Goal: Task Accomplishment & Management: Manage account settings

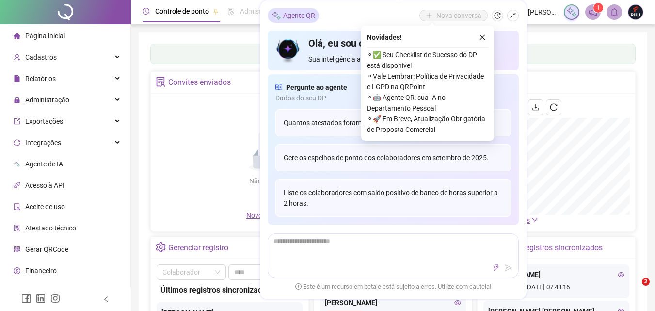
click at [481, 39] on h4 "Olá, eu sou o Agente QR" at bounding box center [409, 43] width 202 height 14
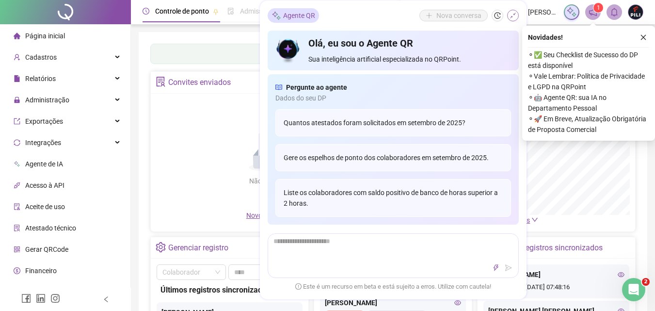
click at [501, 16] on icon "shrink" at bounding box center [512, 15] width 7 height 7
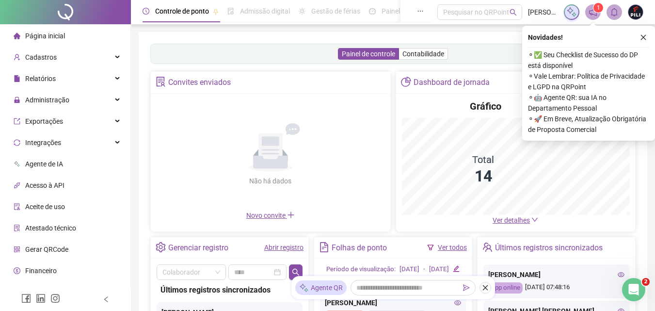
click at [284, 248] on link "Abrir registro" at bounding box center [283, 247] width 39 height 8
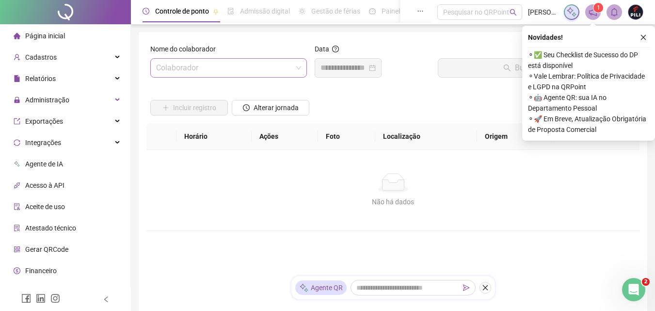
click at [186, 71] on input "search" at bounding box center [224, 68] width 136 height 18
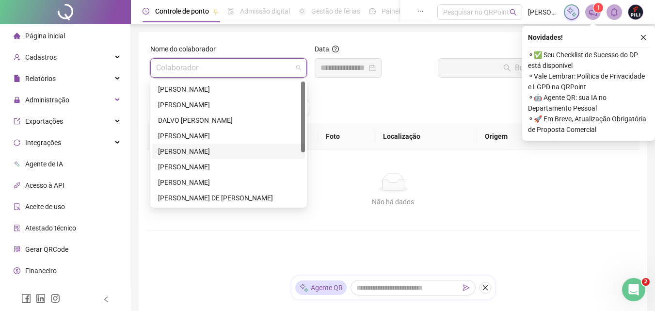
click at [197, 154] on div "[PERSON_NAME]" at bounding box center [228, 151] width 141 height 11
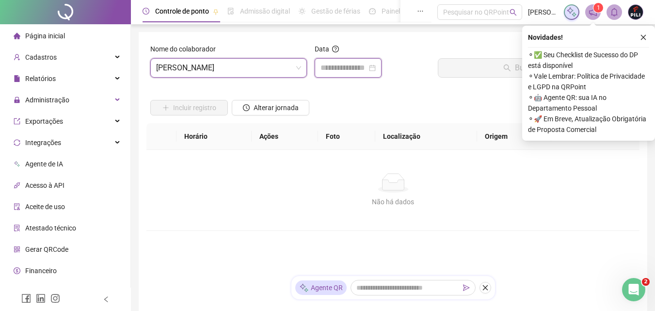
click at [330, 68] on input at bounding box center [343, 68] width 47 height 12
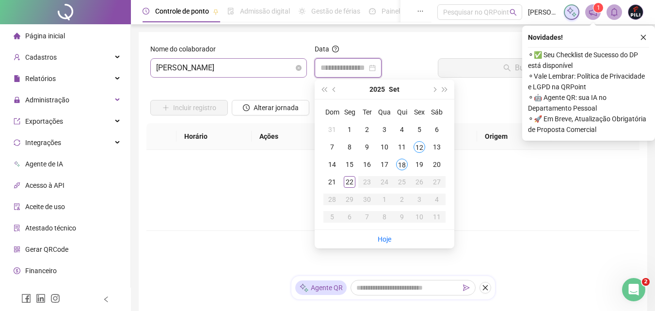
click at [191, 68] on span "[PERSON_NAME]" at bounding box center [228, 68] width 145 height 18
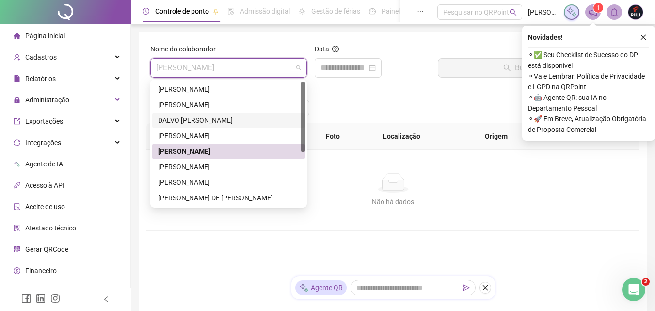
click at [197, 121] on div "DALVO [PERSON_NAME]" at bounding box center [228, 120] width 141 height 11
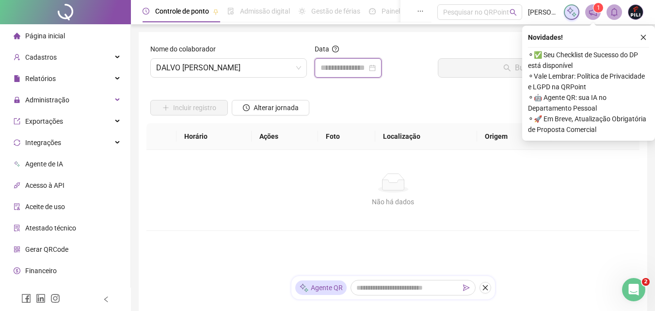
click at [329, 64] on input at bounding box center [343, 68] width 47 height 12
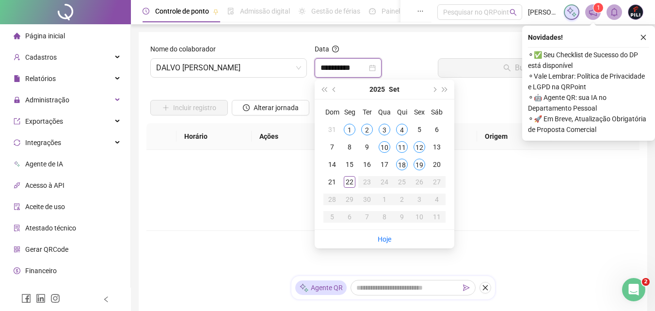
type input "**********"
click at [418, 163] on div "19" at bounding box center [419, 165] width 12 height 12
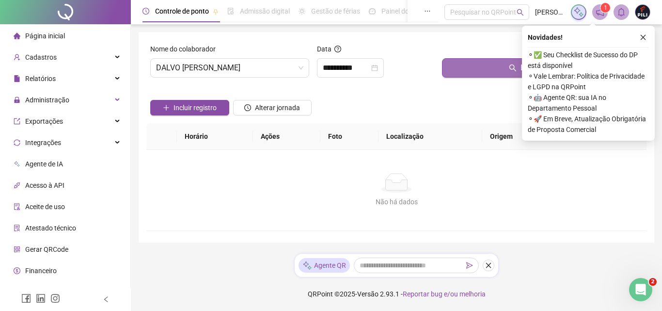
click at [500, 70] on button "Buscar registros" at bounding box center [542, 67] width 201 height 19
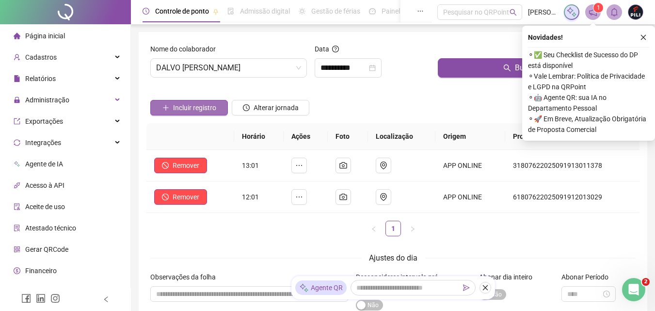
click at [191, 108] on span "Incluir registro" at bounding box center [194, 107] width 43 height 11
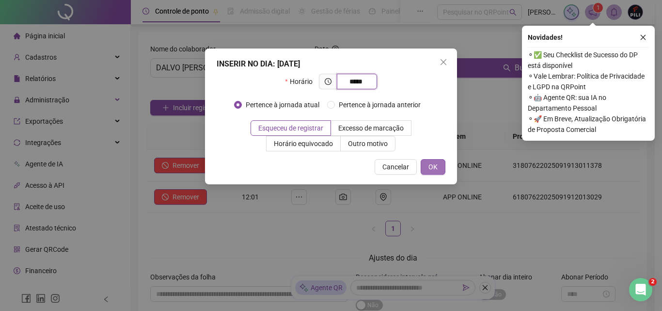
type input "*****"
click at [435, 169] on span "OK" at bounding box center [433, 166] width 9 height 11
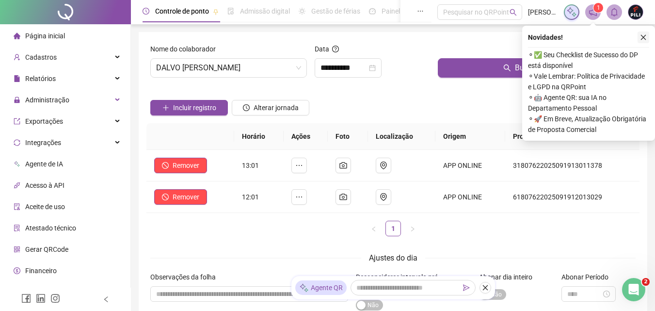
click at [47, 36] on span "Página inicial" at bounding box center [45, 36] width 40 height 8
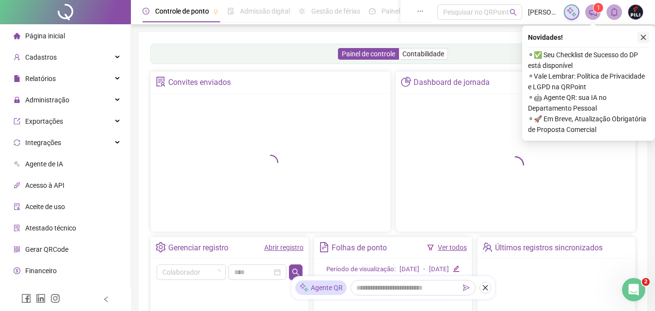
click at [501, 35] on icon "close" at bounding box center [643, 37] width 7 height 7
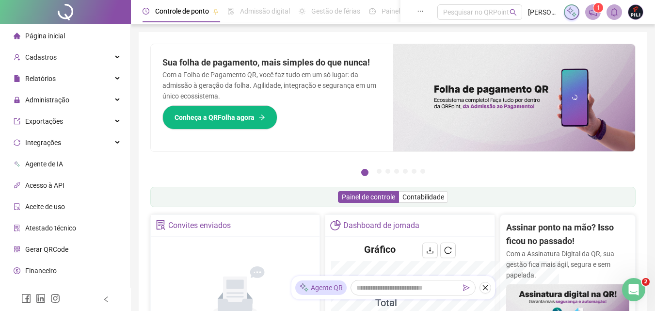
click at [281, 265] on div "Não há dados Não há dados" at bounding box center [235, 297] width 157 height 111
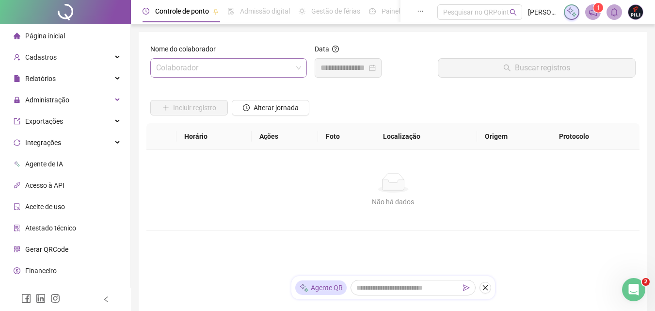
click at [185, 71] on input "search" at bounding box center [224, 68] width 136 height 18
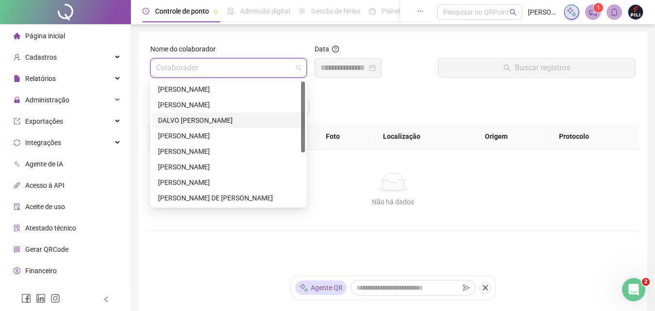
click at [184, 117] on div "DALVO [PERSON_NAME]" at bounding box center [228, 120] width 141 height 11
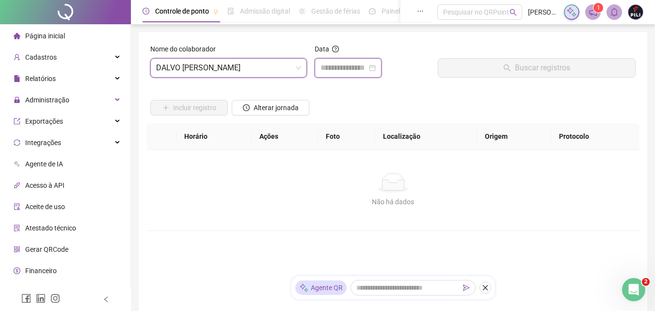
click at [343, 65] on input at bounding box center [343, 68] width 47 height 12
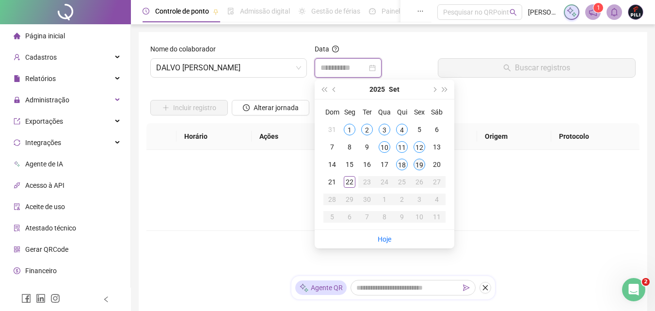
type input "**********"
click at [418, 164] on div "19" at bounding box center [419, 165] width 12 height 12
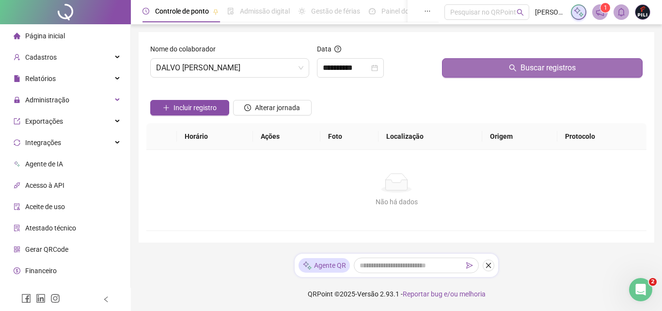
click at [500, 67] on button "Buscar registros" at bounding box center [542, 67] width 201 height 19
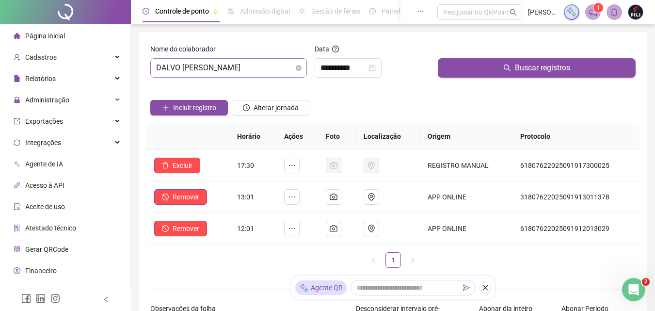
click at [264, 64] on span "DALVO [PERSON_NAME]" at bounding box center [228, 68] width 145 height 18
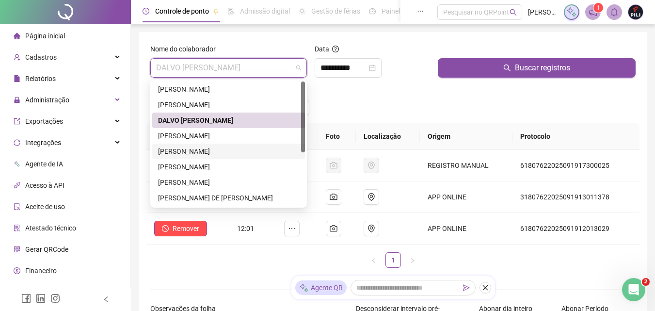
scroll to position [48, 0]
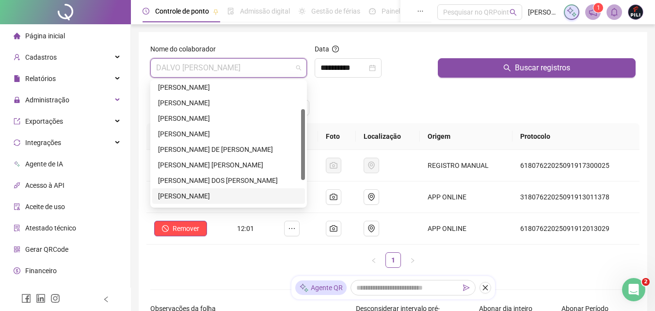
click at [198, 200] on div "[PERSON_NAME]" at bounding box center [228, 196] width 141 height 11
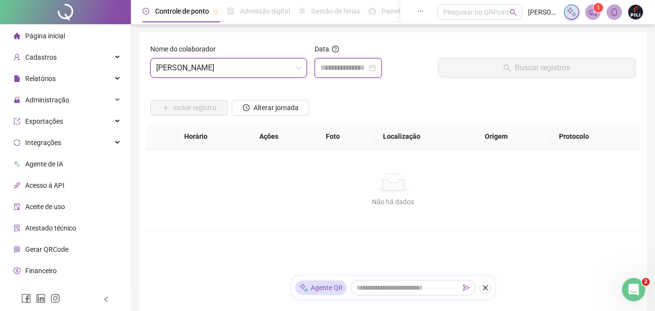
click at [329, 65] on input at bounding box center [343, 68] width 47 height 12
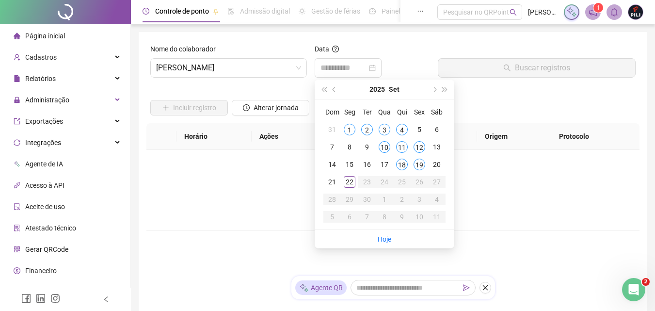
click at [420, 165] on div "19" at bounding box center [419, 165] width 12 height 12
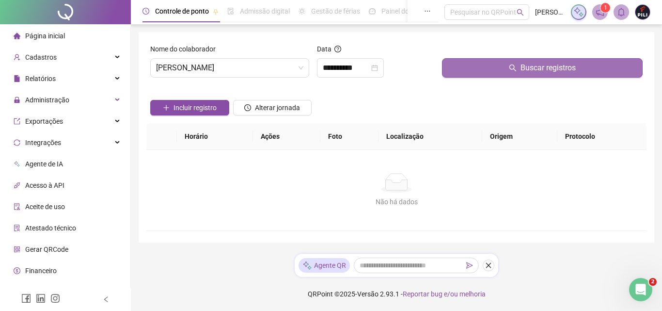
click at [501, 72] on span "Buscar registros" at bounding box center [548, 68] width 55 height 12
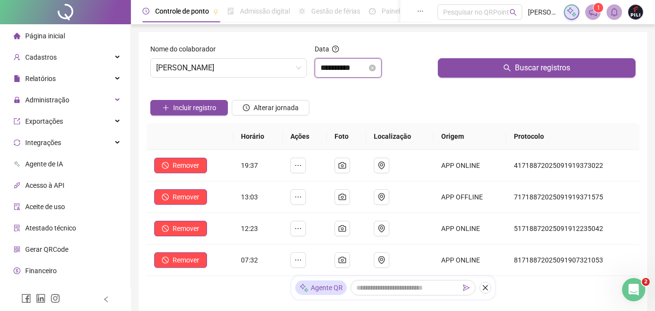
drag, startPoint x: 366, startPoint y: 73, endPoint x: 363, endPoint y: 66, distance: 7.8
click at [366, 73] on input "**********" at bounding box center [343, 68] width 47 height 12
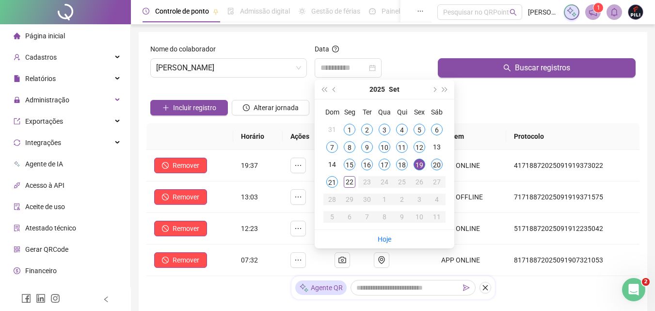
click at [437, 163] on div "20" at bounding box center [437, 165] width 12 height 12
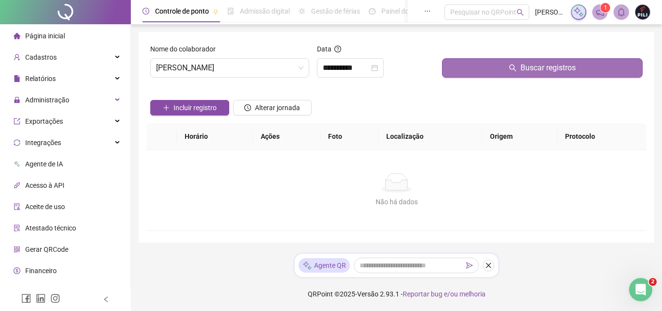
click at [501, 68] on span "Buscar registros" at bounding box center [548, 68] width 55 height 12
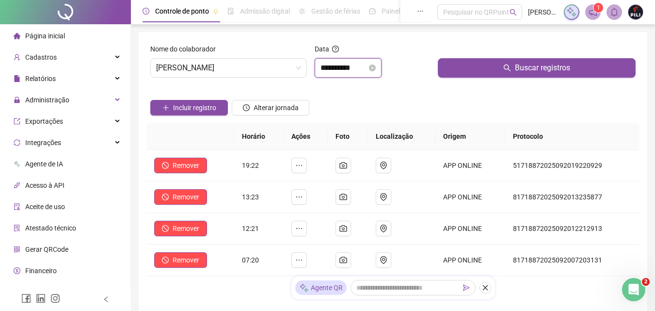
click at [366, 69] on input "**********" at bounding box center [343, 68] width 47 height 12
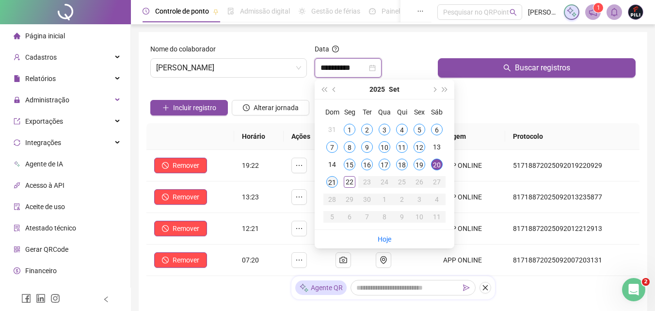
type input "**********"
click at [332, 183] on div "21" at bounding box center [332, 182] width 12 height 12
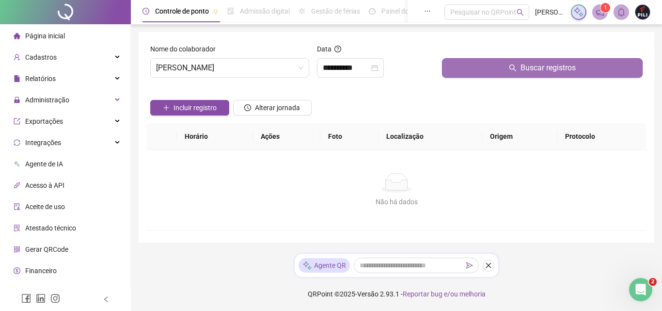
click at [501, 69] on span "Buscar registros" at bounding box center [548, 68] width 55 height 12
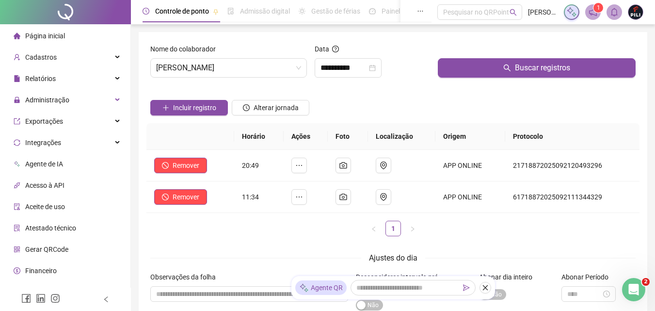
click at [321, 265] on div "Ajustes do dia Observações da folha Desconsiderar intervalo pré-assinalado Sim …" at bounding box center [392, 294] width 485 height 84
click at [51, 94] on span "Administração" at bounding box center [42, 99] width 56 height 19
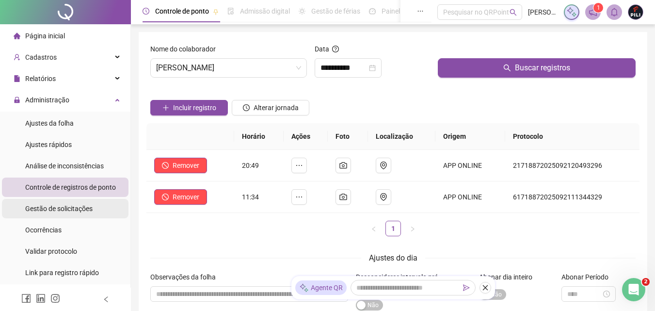
click at [64, 207] on span "Gestão de solicitações" at bounding box center [58, 209] width 67 height 8
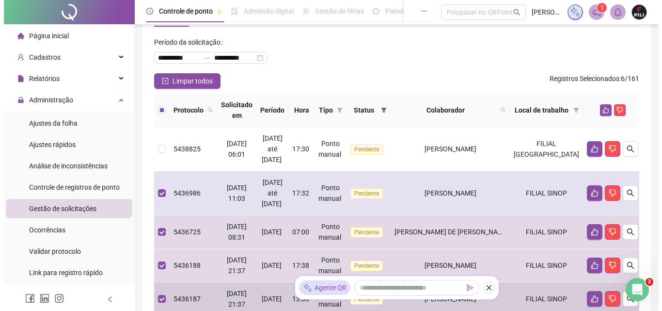
scroll to position [34, 0]
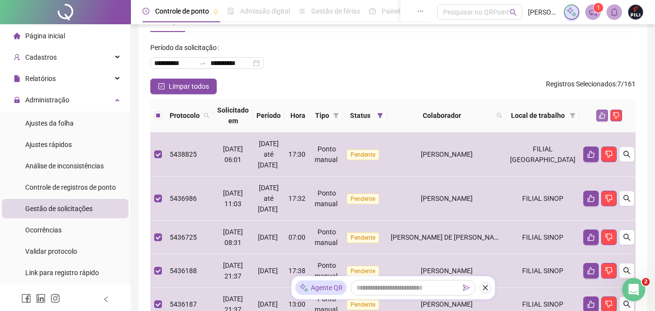
click at [501, 117] on icon "like" at bounding box center [602, 115] width 7 height 7
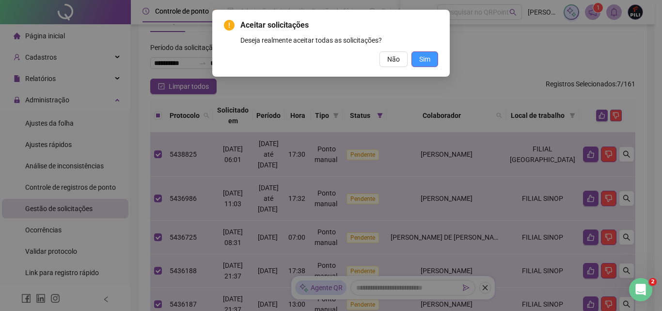
click at [430, 65] on button "Sim" at bounding box center [425, 59] width 27 height 16
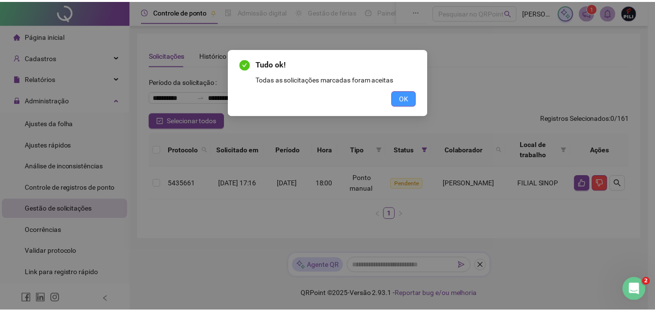
scroll to position [0, 0]
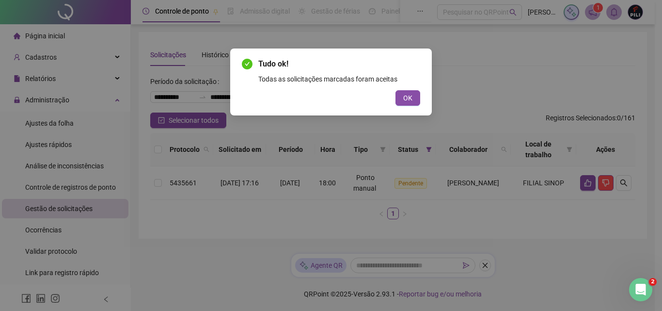
click at [409, 86] on div "Tudo ok! Todas as solicitações marcadas foram aceitas OK" at bounding box center [331, 82] width 178 height 48
click at [408, 95] on span "OK" at bounding box center [407, 98] width 9 height 11
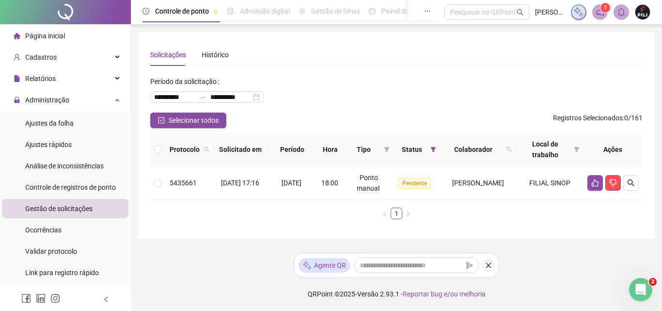
click at [45, 34] on span "Página inicial" at bounding box center [45, 36] width 40 height 8
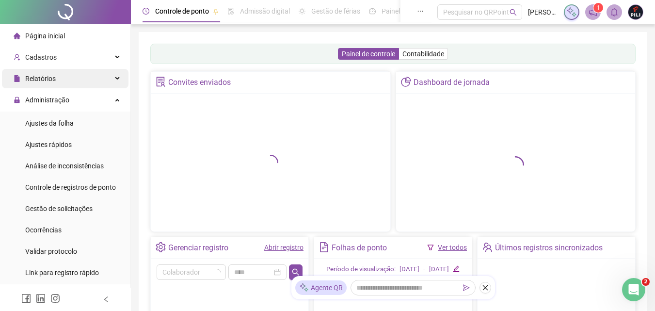
click at [47, 81] on span "Relatórios" at bounding box center [40, 79] width 31 height 8
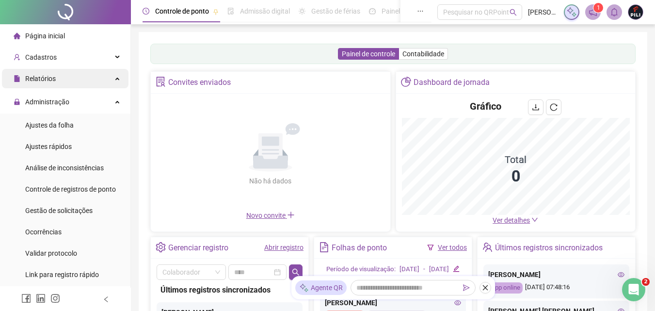
click at [109, 76] on div "Relatórios" at bounding box center [65, 78] width 127 height 19
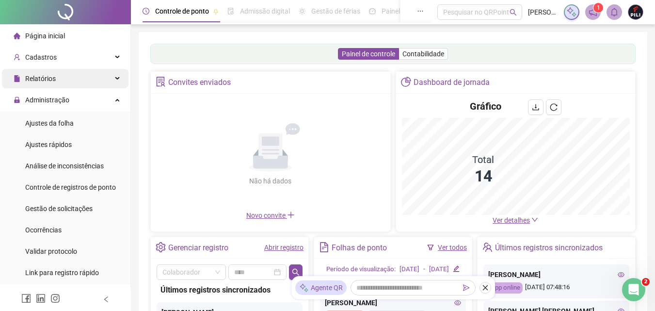
click at [111, 78] on div "Relatórios" at bounding box center [65, 78] width 127 height 19
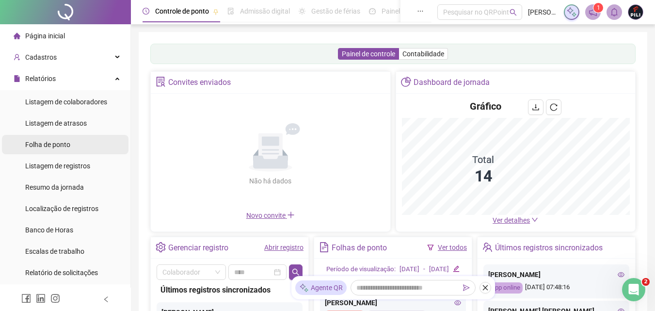
click at [51, 145] on span "Folha de ponto" at bounding box center [47, 145] width 45 height 8
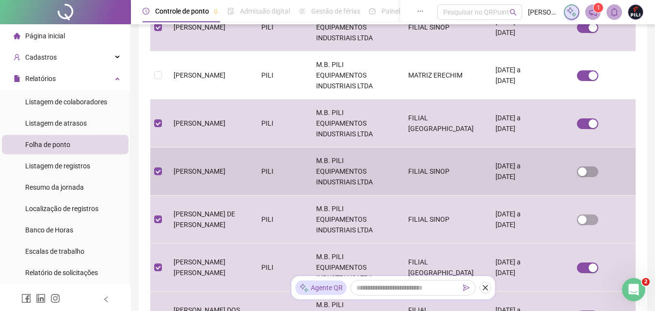
scroll to position [387, 0]
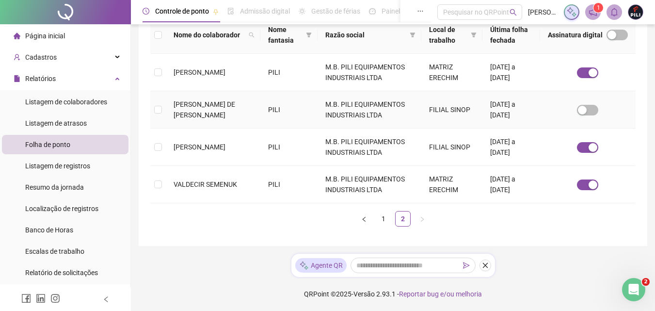
scroll to position [43, 0]
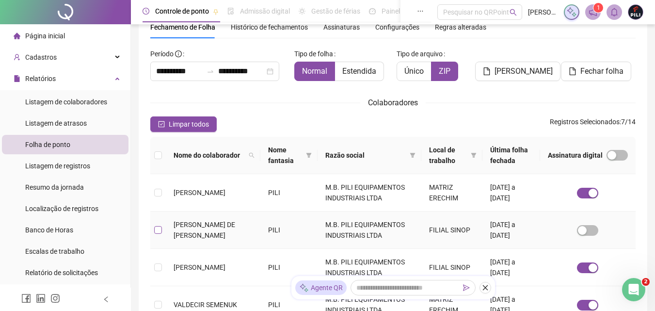
click at [158, 225] on label at bounding box center [158, 229] width 8 height 11
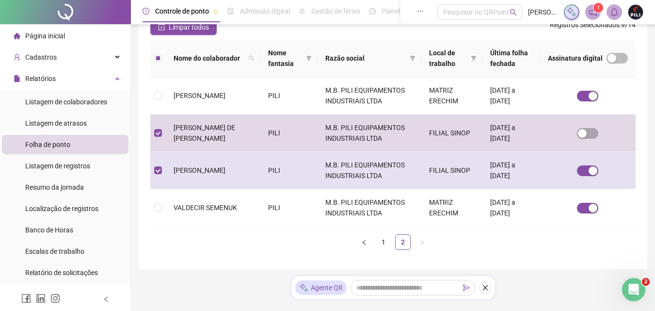
scroll to position [0, 0]
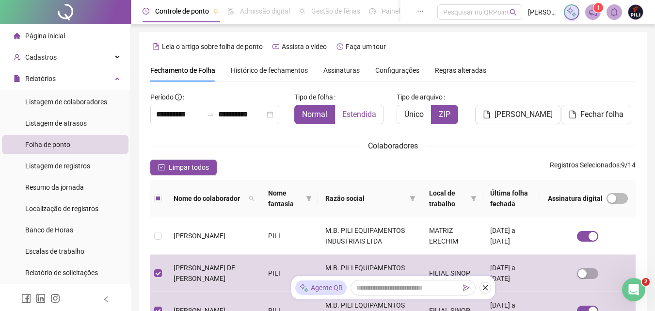
click at [355, 114] on span "Estendida" at bounding box center [359, 114] width 34 height 9
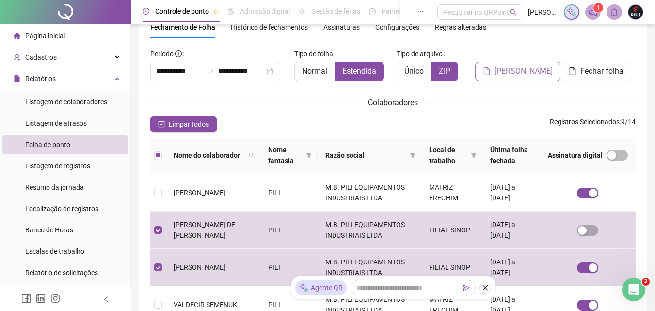
click at [501, 73] on span "[PERSON_NAME]" at bounding box center [523, 71] width 58 height 12
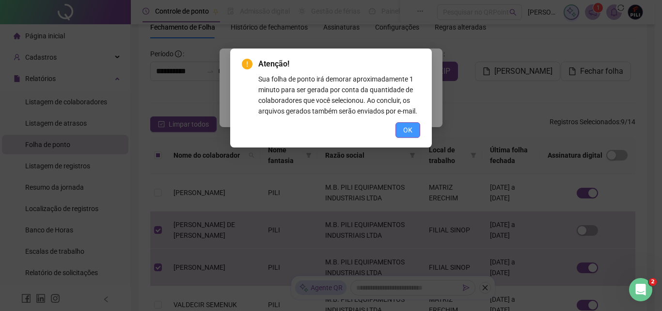
click at [401, 136] on button "OK" at bounding box center [408, 130] width 25 height 16
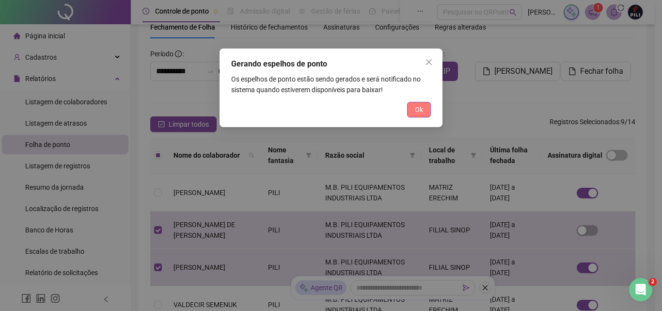
click at [415, 106] on span "Ok" at bounding box center [419, 109] width 8 height 11
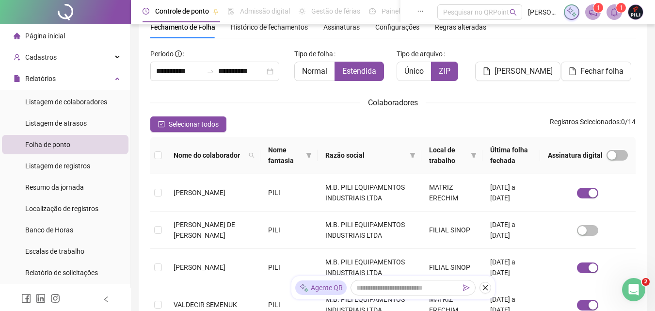
click at [501, 9] on icon "bell" at bounding box center [614, 12] width 7 height 9
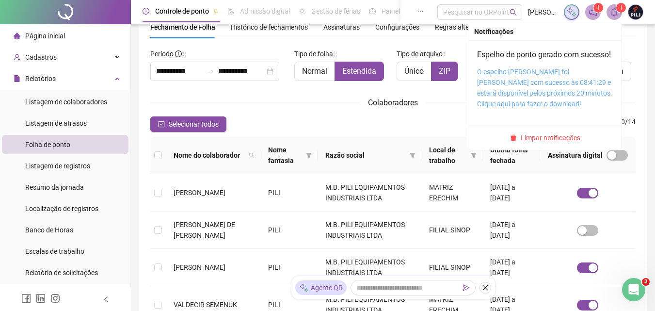
click at [501, 105] on link "O espelho [PERSON_NAME] foi [PERSON_NAME] com sucesso às 08:41:29 e estará disp…" at bounding box center [544, 88] width 135 height 40
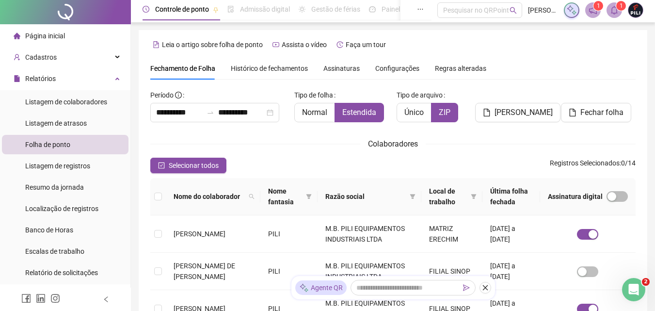
scroll to position [0, 0]
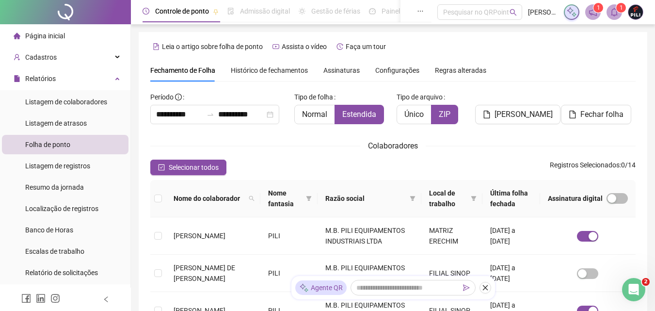
click at [36, 32] on div "Página inicial" at bounding box center [39, 35] width 51 height 19
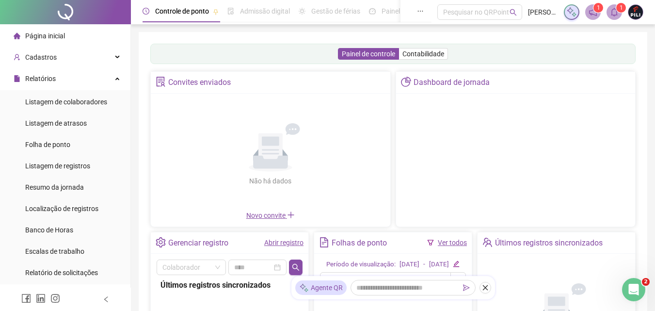
click at [277, 246] on link "Abrir registro" at bounding box center [283, 242] width 39 height 8
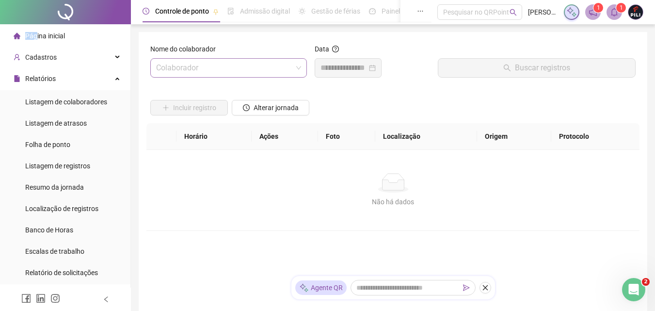
click at [184, 67] on input "search" at bounding box center [224, 68] width 136 height 18
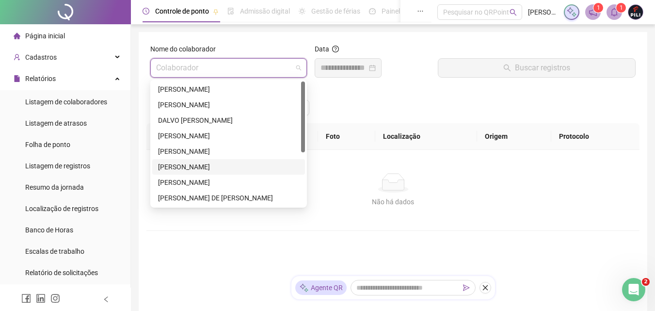
click at [210, 179] on div "[PERSON_NAME]" at bounding box center [228, 182] width 141 height 11
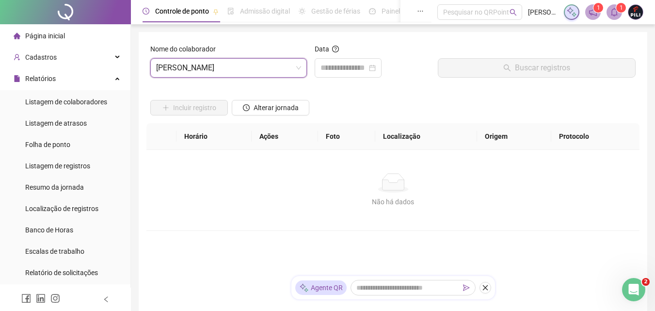
click at [336, 75] on div at bounding box center [348, 67] width 67 height 19
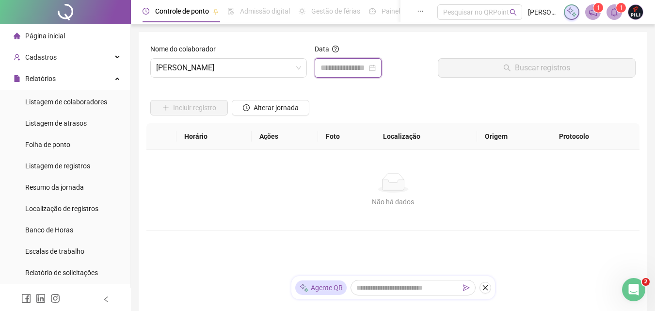
click at [348, 72] on input at bounding box center [343, 68] width 47 height 12
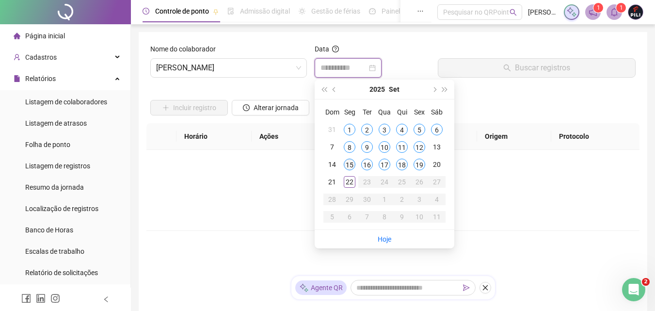
type input "**********"
click at [350, 164] on div "15" at bounding box center [350, 165] width 12 height 12
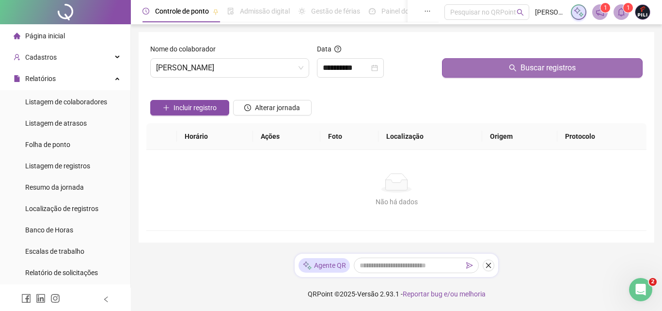
click at [488, 71] on button "Buscar registros" at bounding box center [542, 67] width 201 height 19
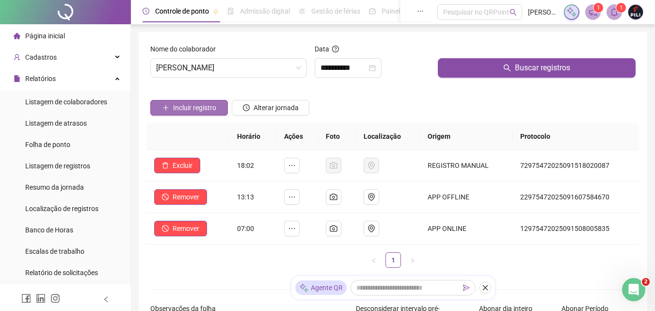
click at [192, 106] on span "Incluir registro" at bounding box center [194, 107] width 43 height 11
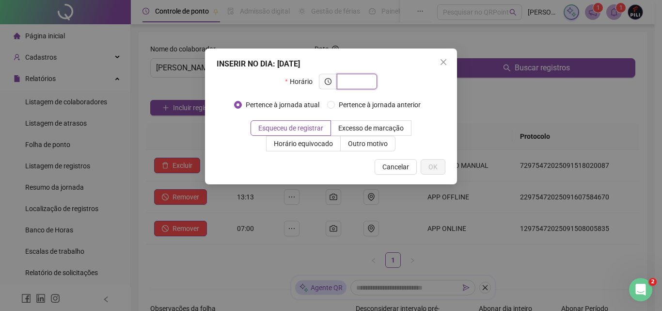
click at [349, 79] on input "text" at bounding box center [356, 81] width 27 height 11
type input "*****"
click at [425, 167] on button "OK" at bounding box center [433, 167] width 25 height 16
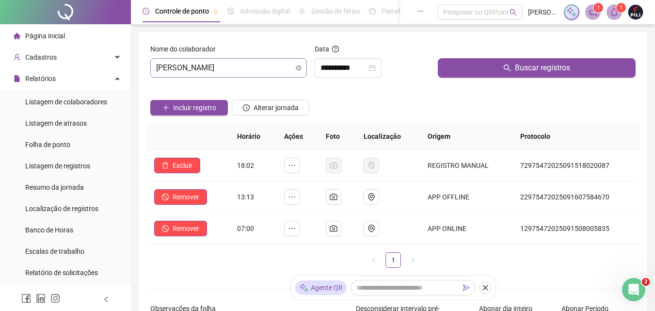
click at [252, 62] on span "[PERSON_NAME]" at bounding box center [228, 68] width 145 height 18
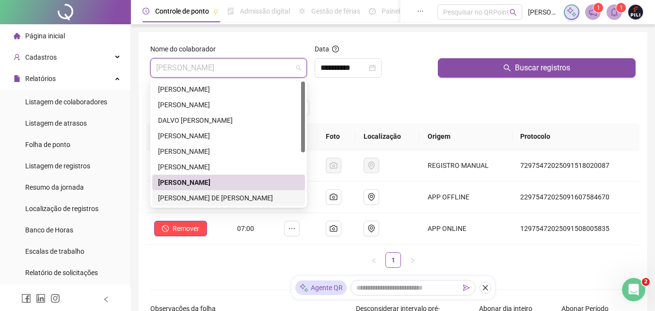
click at [211, 196] on div "[PERSON_NAME] DE [PERSON_NAME]" at bounding box center [228, 197] width 141 height 11
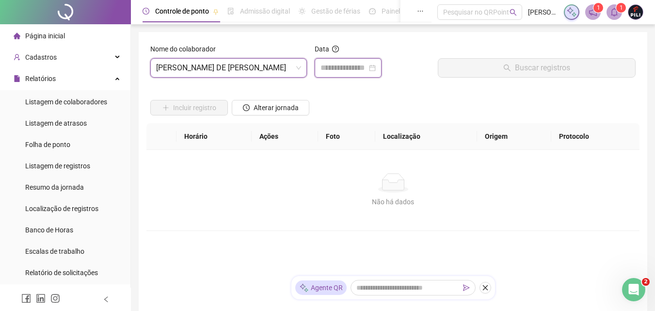
click at [342, 71] on input at bounding box center [343, 68] width 47 height 12
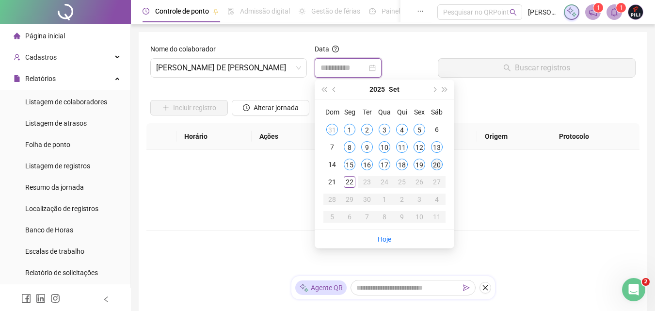
type input "**********"
click at [439, 167] on div "20" at bounding box center [437, 165] width 12 height 12
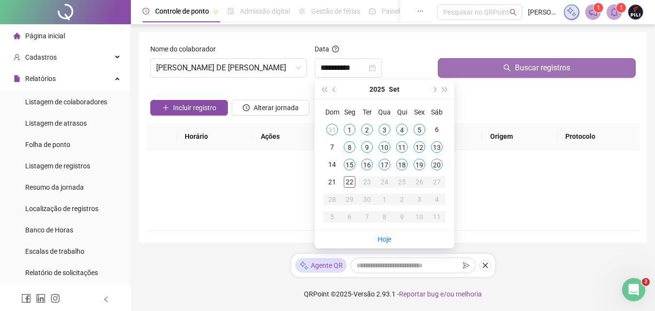
click at [492, 65] on button "Buscar registros" at bounding box center [537, 67] width 198 height 19
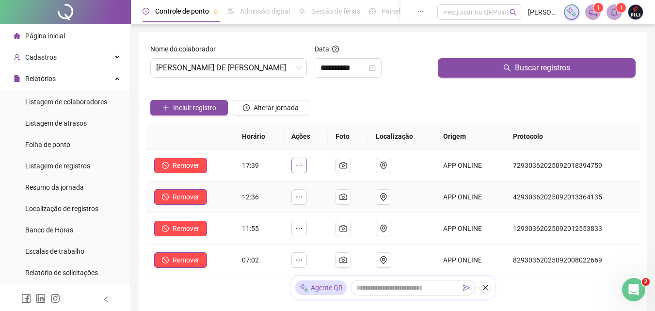
click at [307, 166] on button "button" at bounding box center [299, 166] width 16 height 16
click at [253, 67] on span "[PERSON_NAME] DE [PERSON_NAME]" at bounding box center [228, 68] width 145 height 18
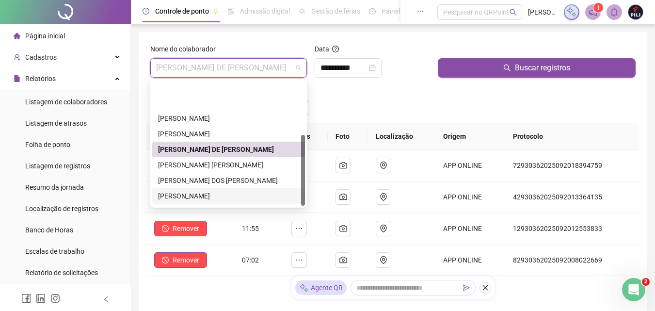
scroll to position [93, 0]
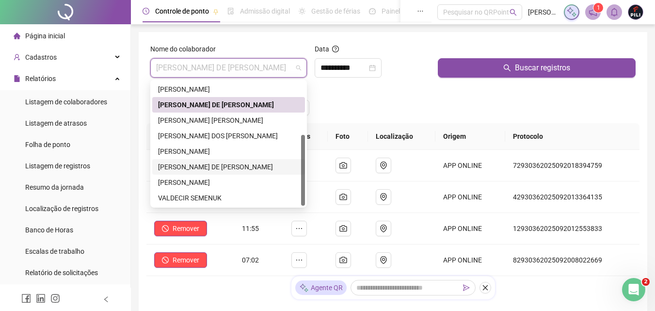
click at [170, 164] on div "[PERSON_NAME] DE [PERSON_NAME]" at bounding box center [228, 166] width 141 height 11
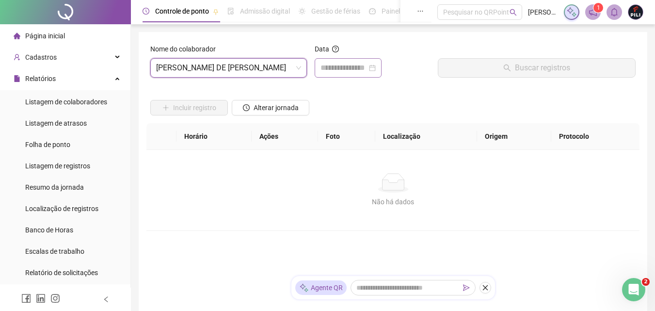
drag, startPoint x: 363, startPoint y: 59, endPoint x: 354, endPoint y: 68, distance: 12.7
click at [360, 64] on div at bounding box center [348, 67] width 67 height 19
click at [354, 68] on input at bounding box center [343, 68] width 47 height 12
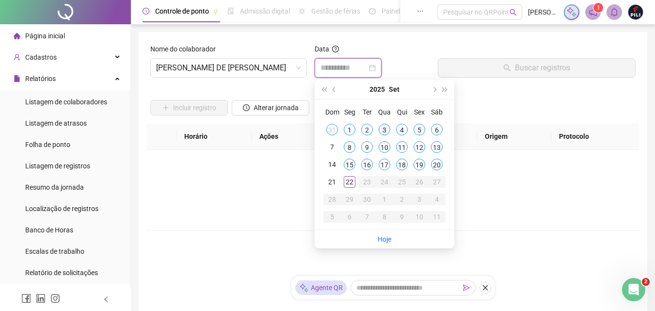
type input "**********"
click at [387, 133] on div "3" at bounding box center [385, 130] width 12 height 12
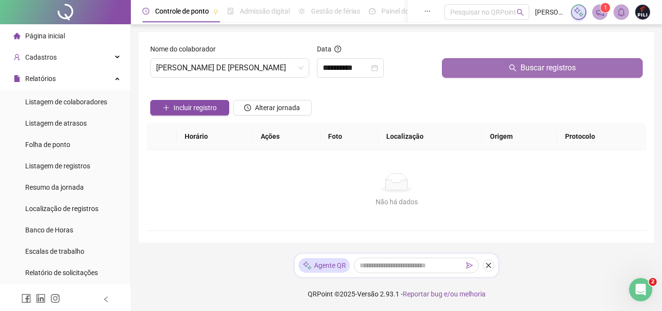
click at [501, 67] on icon "search" at bounding box center [512, 67] width 7 height 7
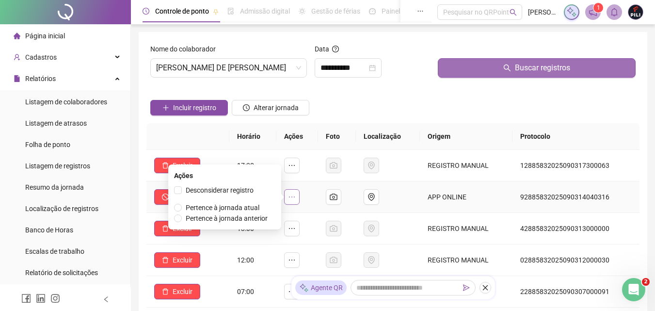
click at [292, 196] on icon "ellipsis" at bounding box center [292, 197] width 8 height 8
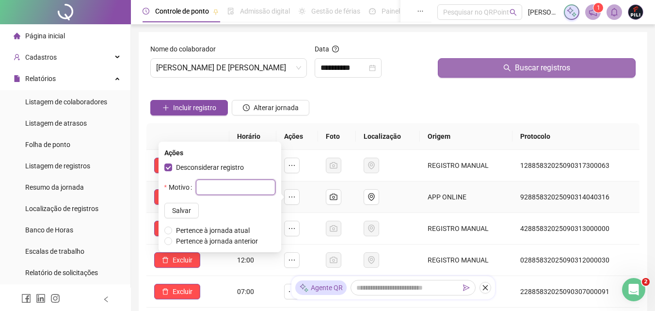
click at [201, 187] on input "text" at bounding box center [235, 187] width 79 height 16
type input "**"
click at [172, 211] on span "Salvar" at bounding box center [181, 210] width 19 height 11
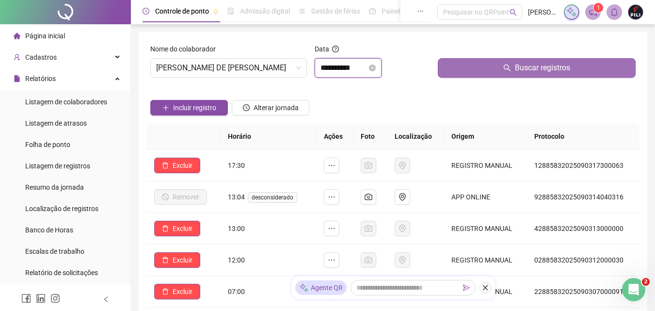
click at [356, 67] on input "**********" at bounding box center [343, 68] width 47 height 12
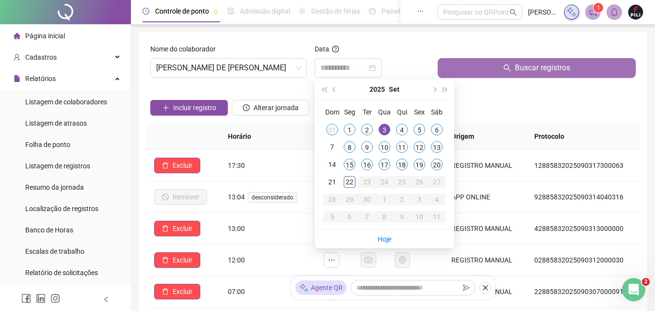
click at [402, 130] on div "4" at bounding box center [402, 130] width 12 height 12
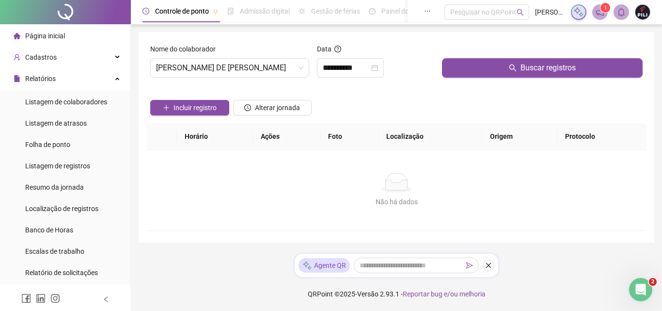
click at [501, 71] on icon "search" at bounding box center [513, 68] width 8 height 8
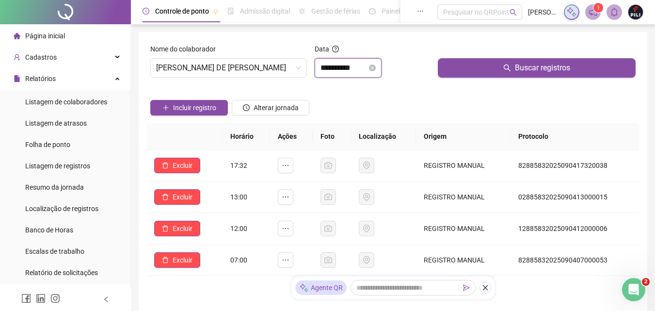
click at [358, 65] on input "**********" at bounding box center [343, 68] width 47 height 12
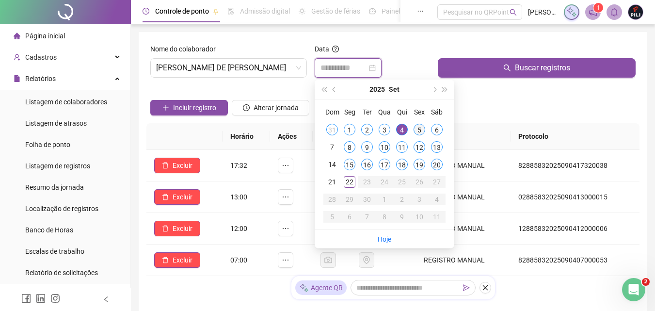
type input "**********"
click at [420, 129] on div "5" at bounding box center [419, 130] width 12 height 12
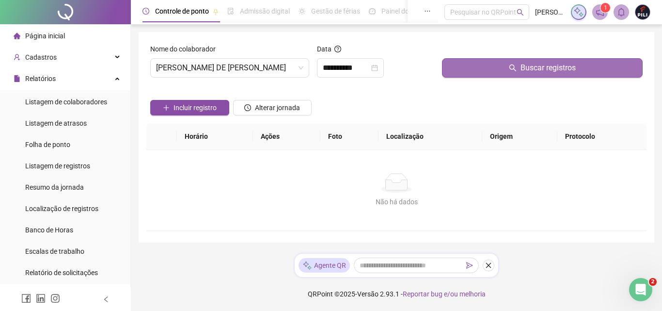
click at [500, 69] on button "Buscar registros" at bounding box center [542, 67] width 201 height 19
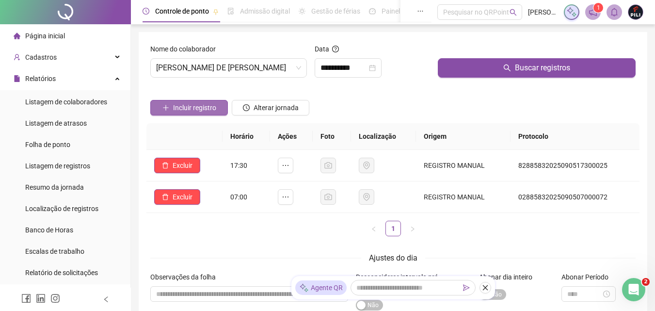
click at [195, 106] on span "Incluir registro" at bounding box center [194, 107] width 43 height 11
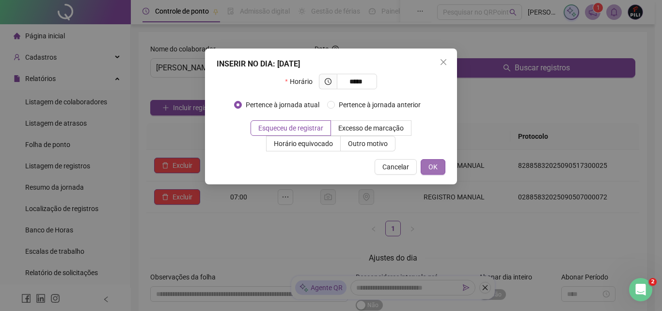
type input "*****"
click at [427, 170] on button "OK" at bounding box center [433, 167] width 25 height 16
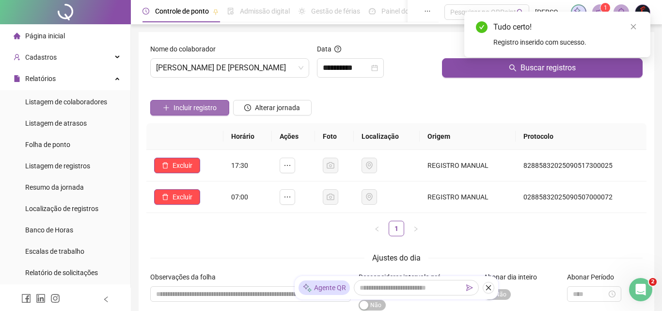
click at [183, 108] on span "Incluir registro" at bounding box center [195, 107] width 43 height 11
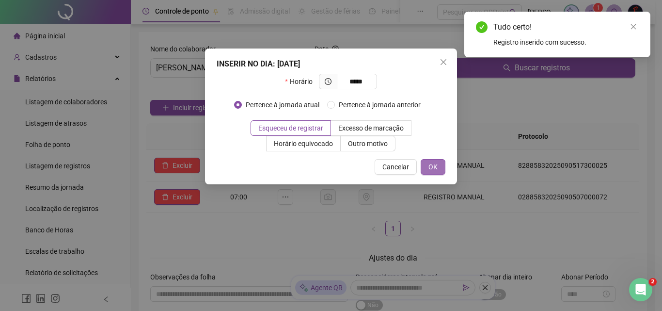
type input "*****"
click at [434, 165] on span "OK" at bounding box center [433, 166] width 9 height 11
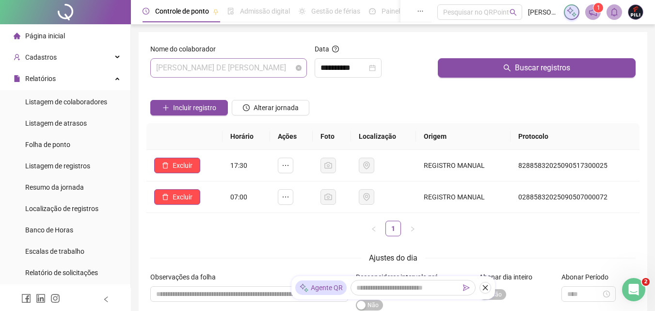
click at [286, 70] on span "[PERSON_NAME] DE [PERSON_NAME]" at bounding box center [228, 68] width 145 height 18
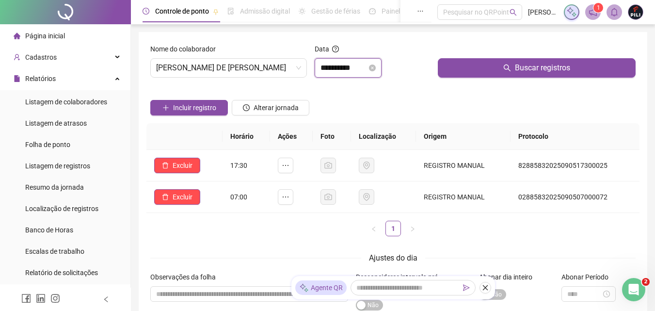
click at [339, 72] on input "**********" at bounding box center [343, 68] width 47 height 12
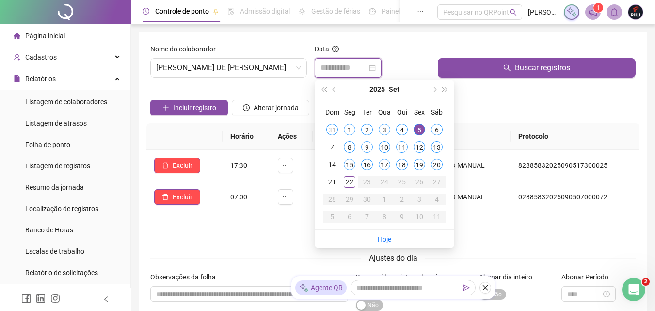
type input "**********"
click at [397, 144] on div "11" at bounding box center [402, 147] width 12 height 12
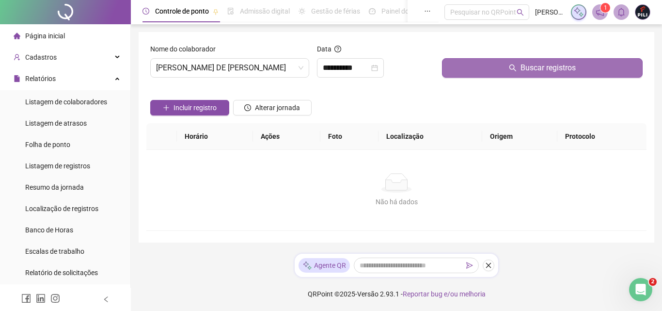
click at [501, 72] on button "Buscar registros" at bounding box center [542, 67] width 201 height 19
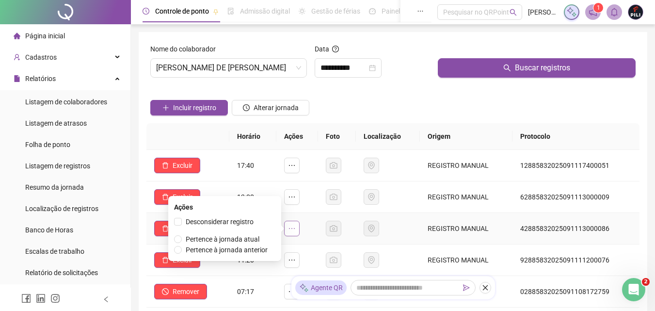
click at [295, 226] on icon "ellipsis" at bounding box center [292, 228] width 8 height 8
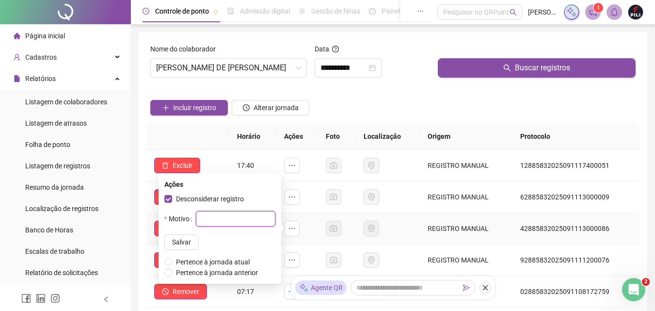
click at [205, 214] on input "text" at bounding box center [235, 219] width 79 height 16
type input "****"
drag, startPoint x: 168, startPoint y: 241, endPoint x: 174, endPoint y: 264, distance: 23.4
click at [171, 257] on div "Desconsiderar registro Motivo **** [PERSON_NAME] à jornada atual [GEOGRAPHIC_DA…" at bounding box center [219, 235] width 111 height 84
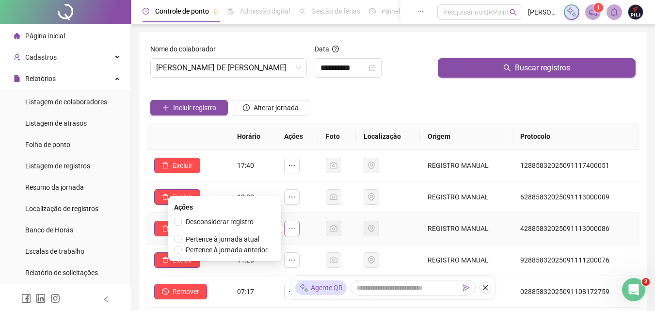
click at [290, 231] on button "button" at bounding box center [292, 229] width 16 height 16
click at [296, 197] on icon "ellipsis" at bounding box center [292, 197] width 8 height 8
click at [293, 190] on button "button" at bounding box center [292, 197] width 16 height 16
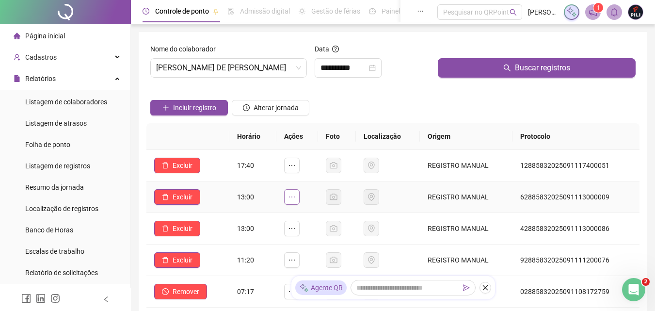
drag, startPoint x: 286, startPoint y: 196, endPoint x: 295, endPoint y: 198, distance: 9.4
click at [287, 197] on td at bounding box center [297, 197] width 42 height 32
click at [295, 198] on icon "ellipsis" at bounding box center [292, 197] width 8 height 8
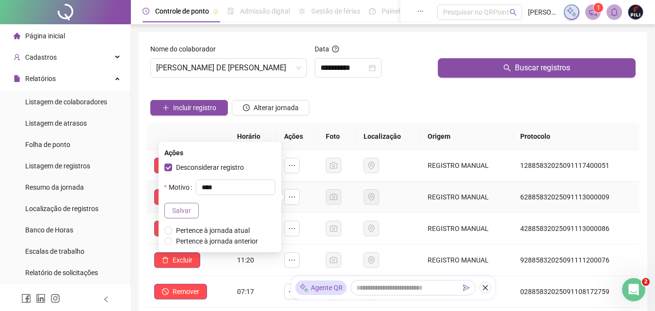
click at [175, 206] on button "Salvar" at bounding box center [181, 211] width 34 height 16
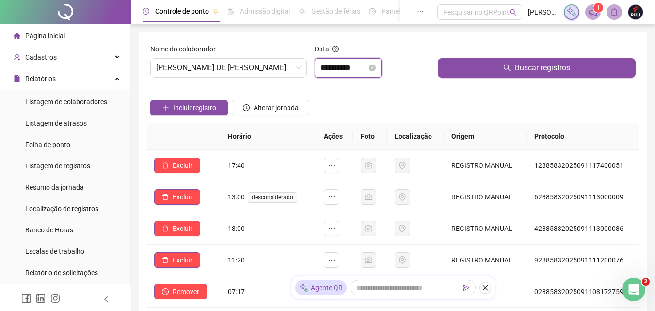
click at [351, 63] on input "**********" at bounding box center [343, 68] width 47 height 12
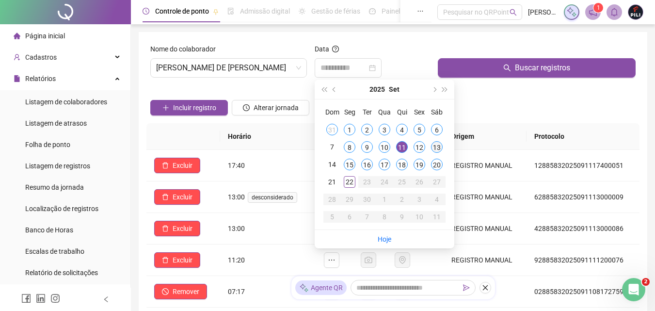
click at [432, 144] on div "13" at bounding box center [437, 147] width 12 height 12
type input "**********"
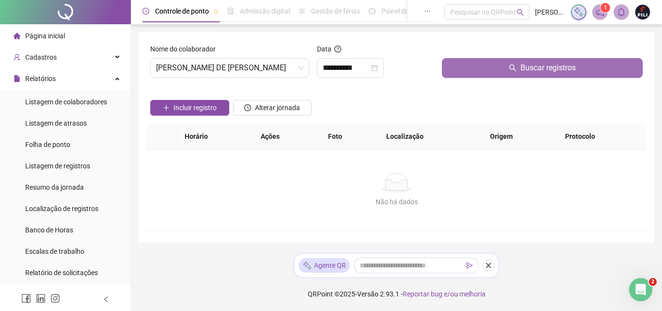
click at [501, 72] on span "Buscar registros" at bounding box center [548, 68] width 55 height 12
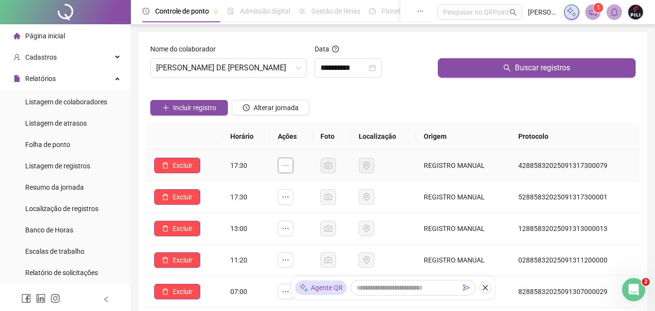
click at [288, 161] on icon "ellipsis" at bounding box center [286, 165] width 8 height 8
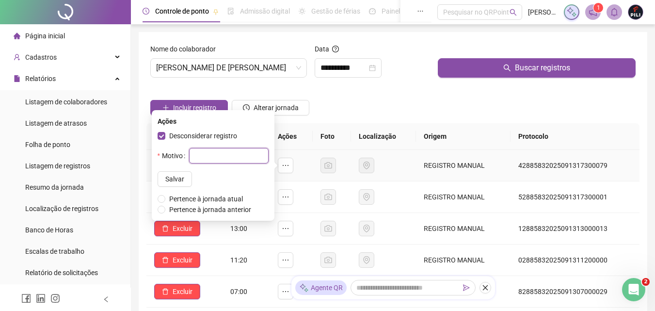
click at [194, 160] on input "text" at bounding box center [228, 156] width 79 height 16
type input "**"
click at [165, 183] on span "Salvar" at bounding box center [174, 179] width 19 height 11
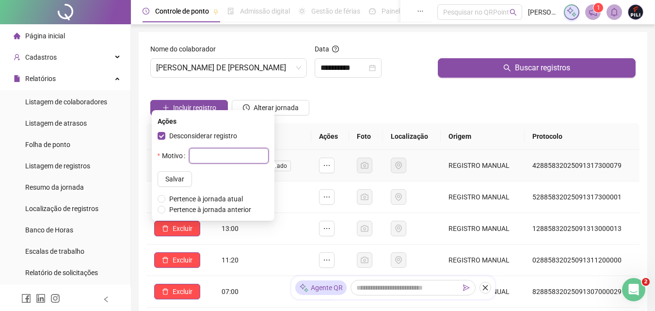
click at [189, 155] on input "text" at bounding box center [228, 156] width 79 height 16
type input "**"
click at [165, 176] on span "Salvar" at bounding box center [174, 179] width 19 height 11
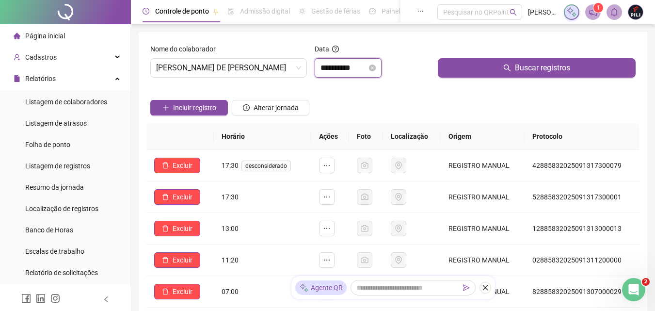
click at [362, 68] on input "**********" at bounding box center [343, 68] width 47 height 12
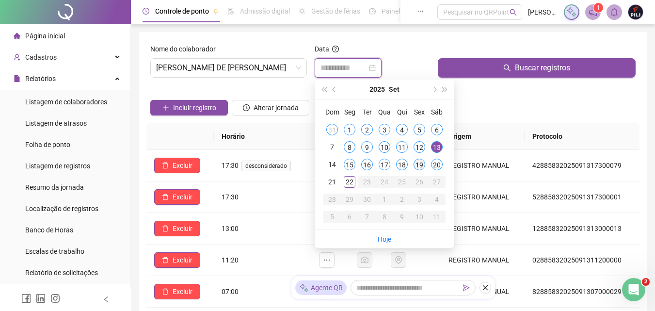
type input "**********"
click at [420, 162] on div "19" at bounding box center [419, 165] width 12 height 12
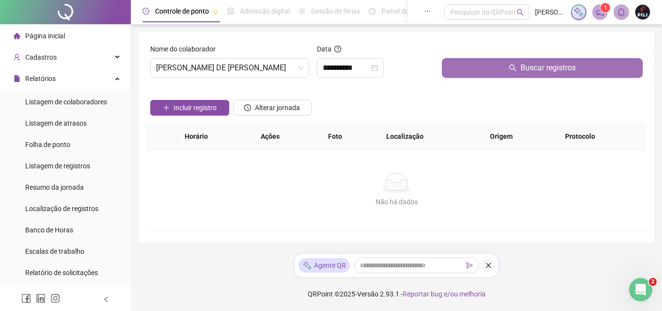
click at [501, 64] on button "Buscar registros" at bounding box center [542, 67] width 201 height 19
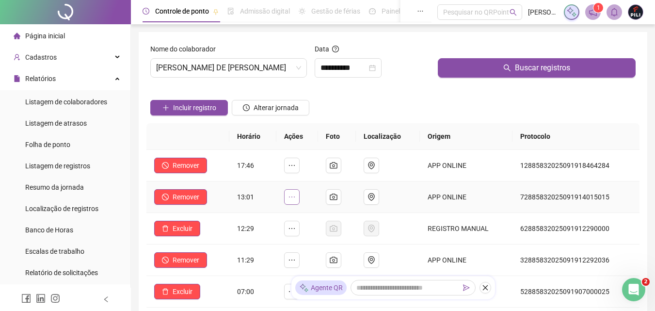
click at [294, 196] on icon "ellipsis" at bounding box center [292, 197] width 8 height 8
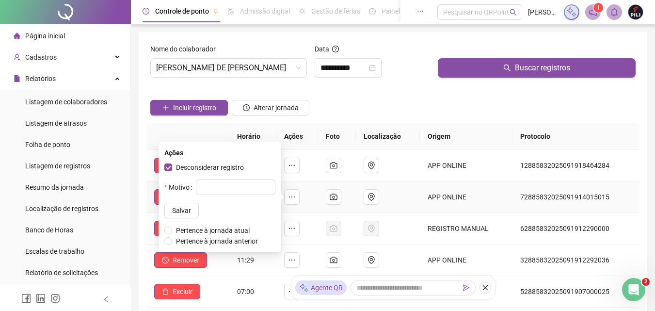
click at [186, 188] on label "Motivo" at bounding box center [180, 187] width 32 height 16
drag, startPoint x: 203, startPoint y: 186, endPoint x: 227, endPoint y: 187, distance: 24.3
click at [227, 187] on input "text" at bounding box center [235, 187] width 79 height 16
type input "**"
click at [172, 210] on span "Salvar" at bounding box center [181, 210] width 19 height 11
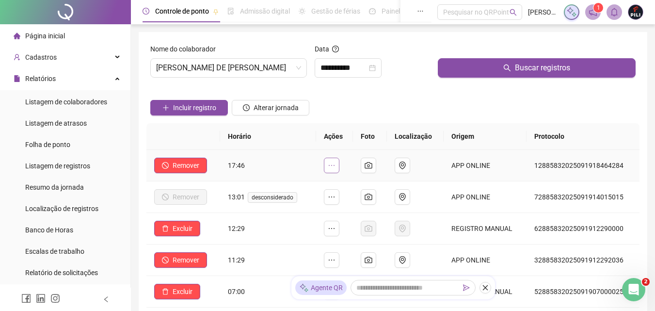
click at [339, 163] on button "button" at bounding box center [332, 166] width 16 height 16
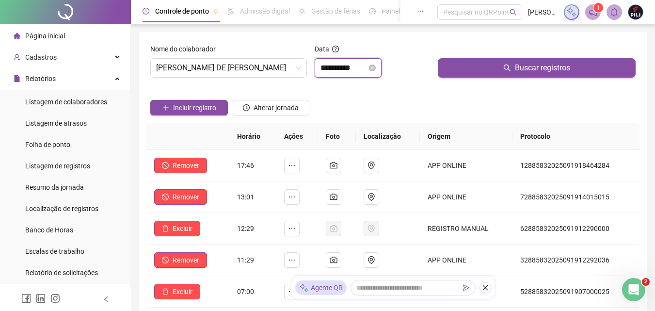
click at [367, 67] on input "**********" at bounding box center [343, 68] width 47 height 12
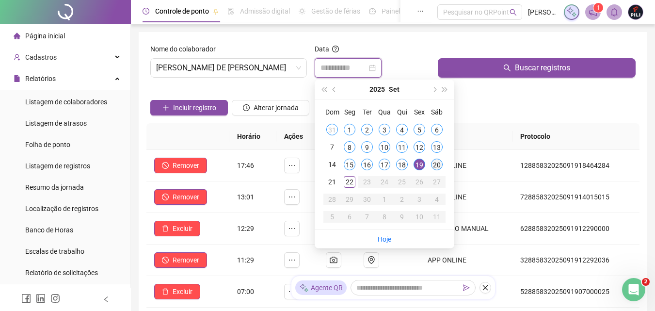
type input "**********"
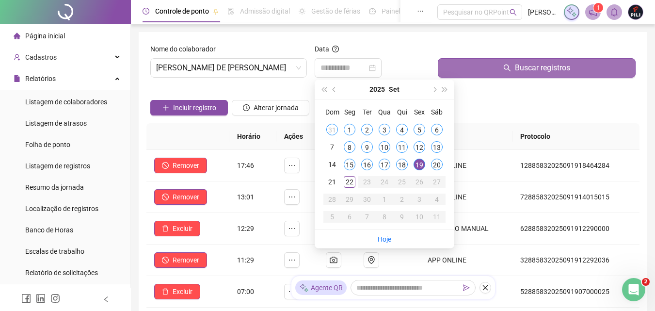
click at [437, 165] on div "20" at bounding box center [437, 165] width 12 height 12
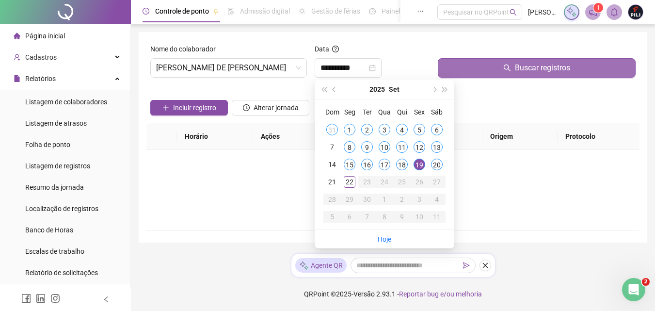
click at [501, 65] on span "Buscar registros" at bounding box center [542, 68] width 55 height 12
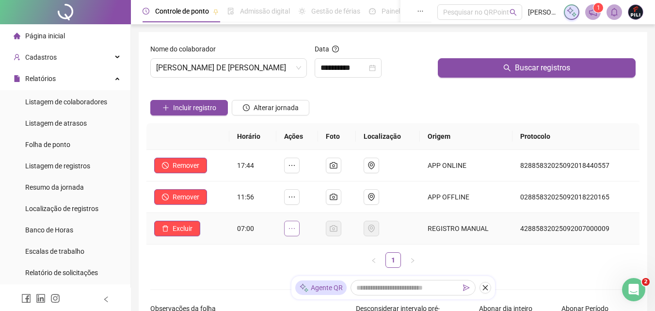
click at [294, 229] on icon "ellipsis" at bounding box center [292, 228] width 8 height 8
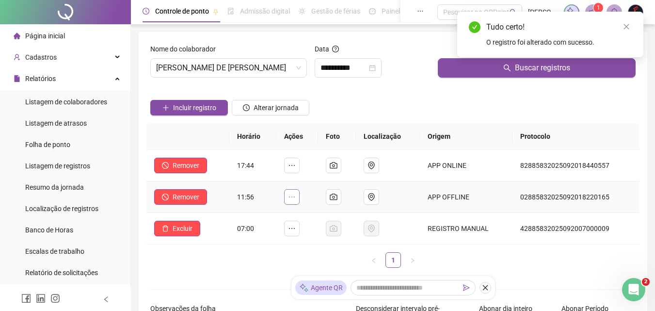
click at [292, 194] on icon "ellipsis" at bounding box center [292, 197] width 8 height 8
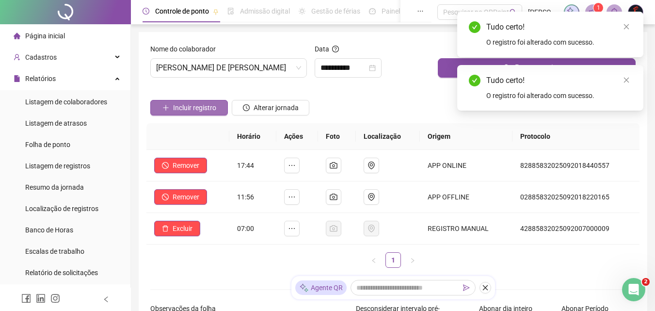
click at [181, 109] on span "Incluir registro" at bounding box center [194, 107] width 43 height 11
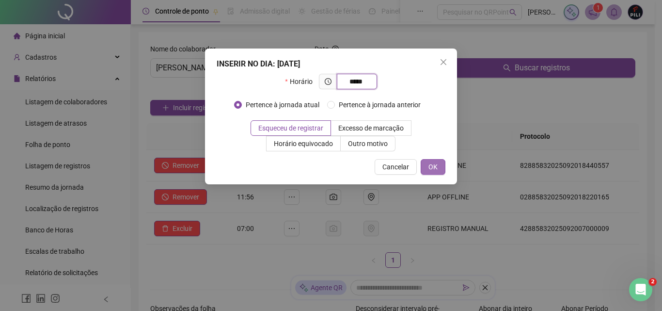
type input "*****"
click at [436, 167] on span "OK" at bounding box center [433, 166] width 9 height 11
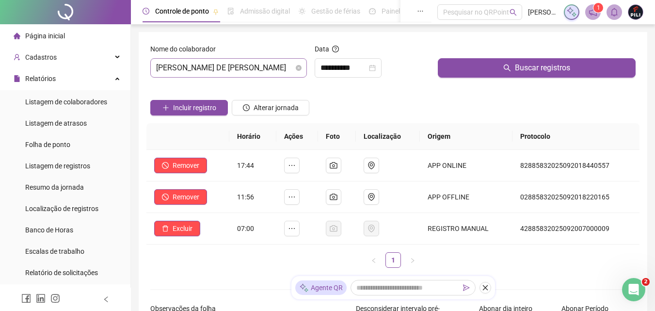
click at [228, 66] on span "[PERSON_NAME] DE [PERSON_NAME]" at bounding box center [228, 68] width 145 height 18
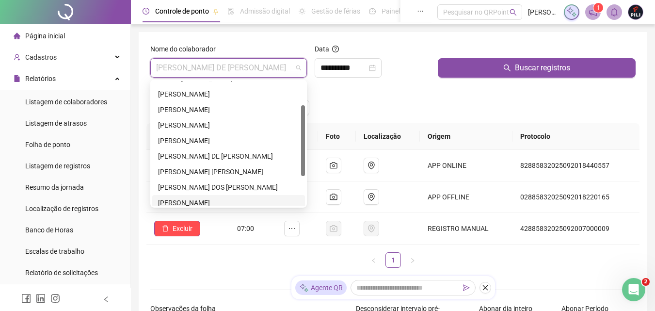
scroll to position [39, 0]
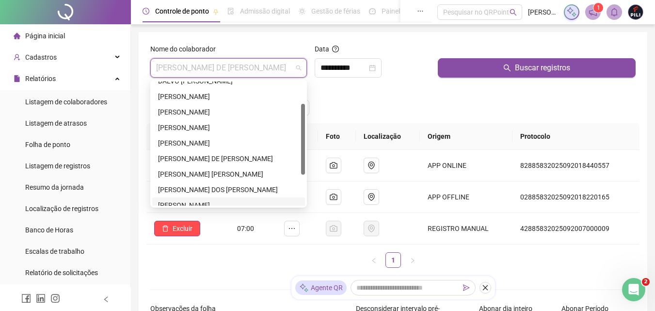
drag, startPoint x: 304, startPoint y: 145, endPoint x: 290, endPoint y: 116, distance: 32.5
click at [304, 114] on div at bounding box center [303, 139] width 4 height 71
click at [194, 127] on div "[PERSON_NAME]" at bounding box center [228, 127] width 141 height 11
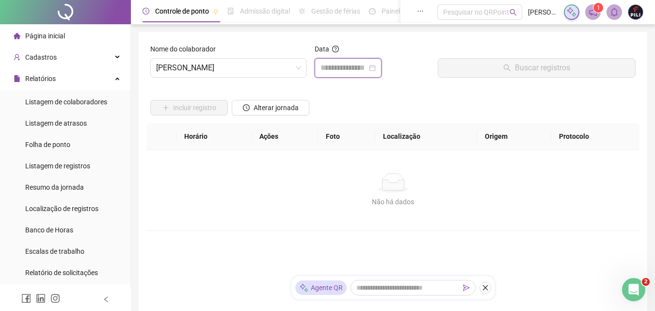
click at [339, 71] on input at bounding box center [343, 68] width 47 height 12
click at [340, 71] on input at bounding box center [343, 68] width 47 height 12
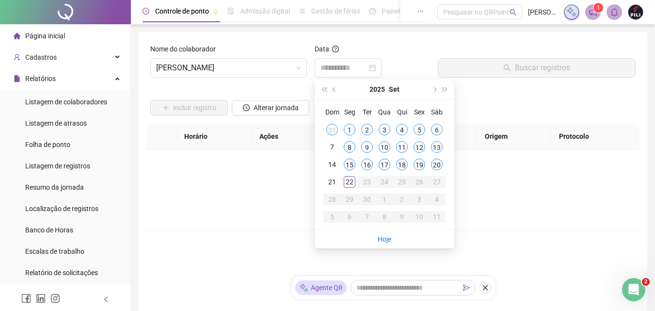
click at [417, 147] on div "12" at bounding box center [419, 147] width 12 height 12
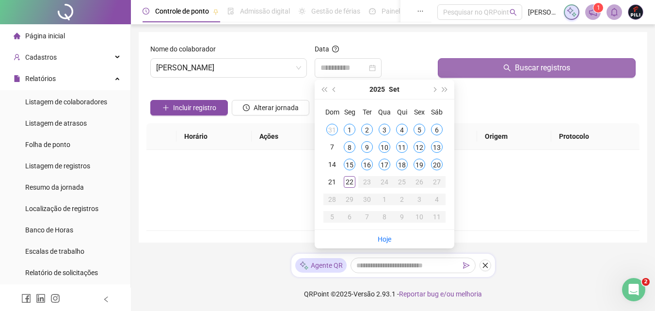
type input "**********"
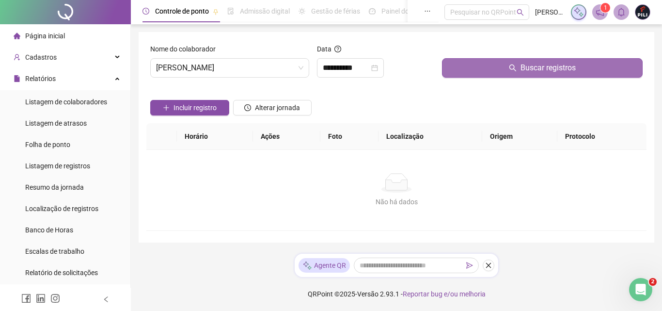
click at [501, 67] on button "Buscar registros" at bounding box center [542, 67] width 201 height 19
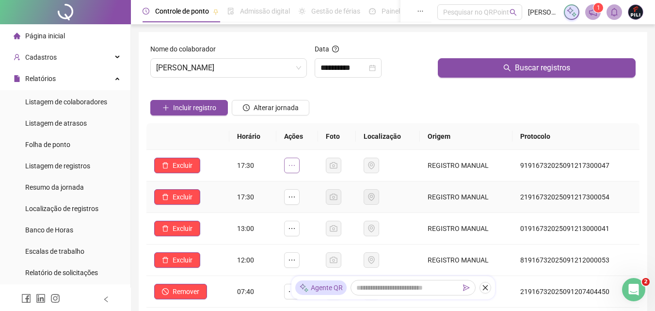
click at [296, 165] on icon "ellipsis" at bounding box center [292, 165] width 8 height 8
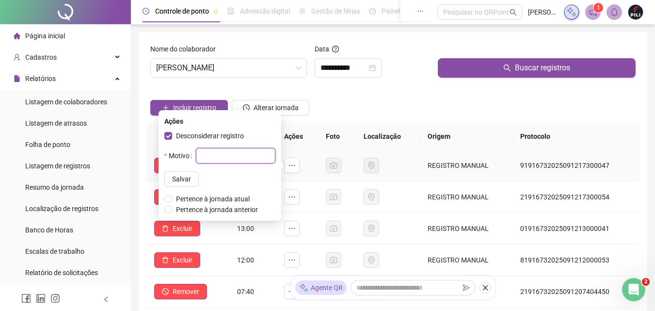
click at [205, 158] on input "text" at bounding box center [235, 156] width 79 height 16
type input "**"
click at [172, 179] on span "Salvar" at bounding box center [181, 179] width 19 height 11
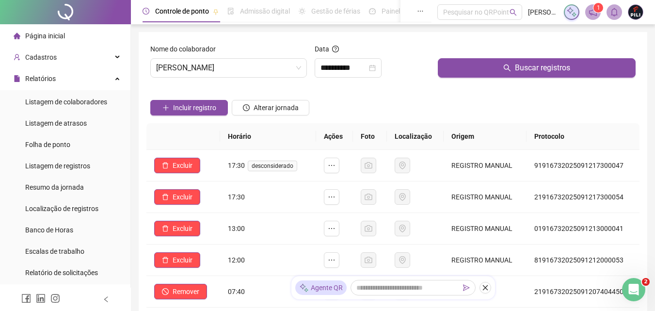
click at [380, 114] on div "Incluir registro Alterar jornada" at bounding box center [392, 104] width 489 height 38
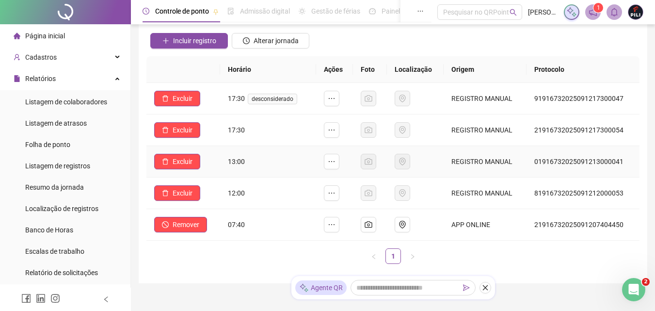
scroll to position [0, 0]
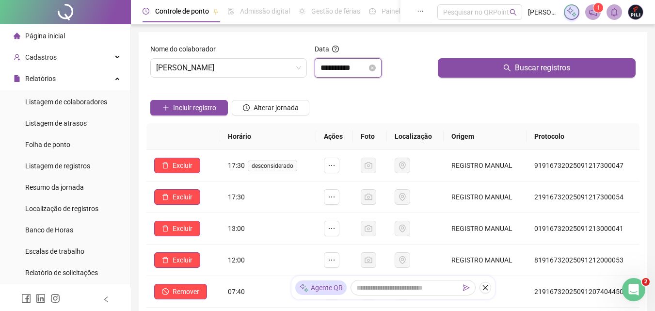
click at [365, 62] on input "**********" at bounding box center [343, 68] width 47 height 12
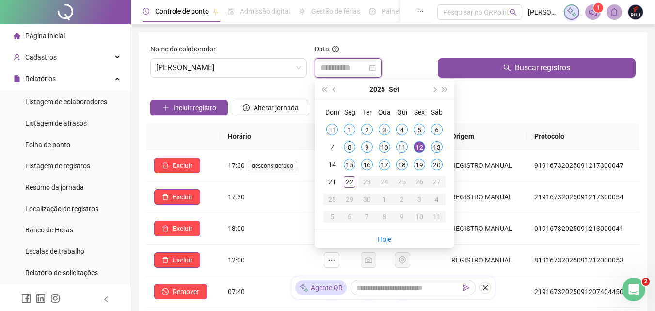
type input "**********"
click at [436, 144] on div "13" at bounding box center [437, 147] width 12 height 12
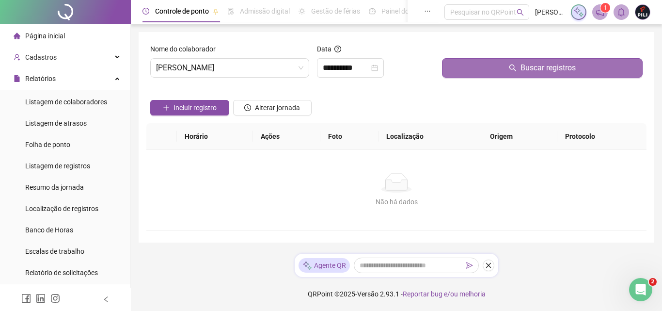
click at [493, 76] on button "Buscar registros" at bounding box center [542, 67] width 201 height 19
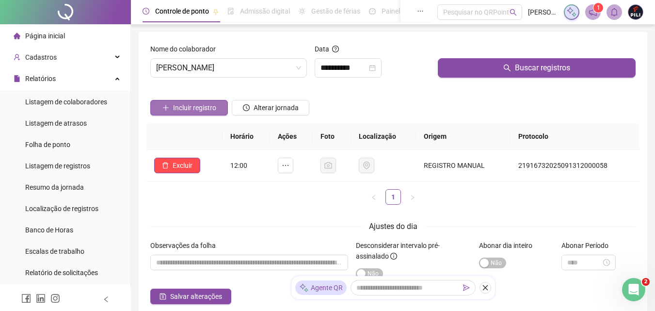
click at [196, 107] on span "Incluir registro" at bounding box center [194, 107] width 43 height 11
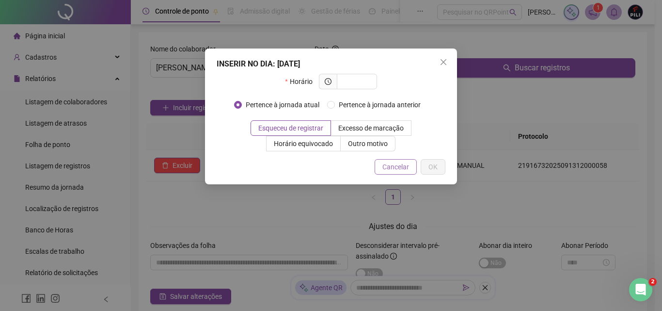
click at [394, 164] on span "Cancelar" at bounding box center [395, 166] width 27 height 11
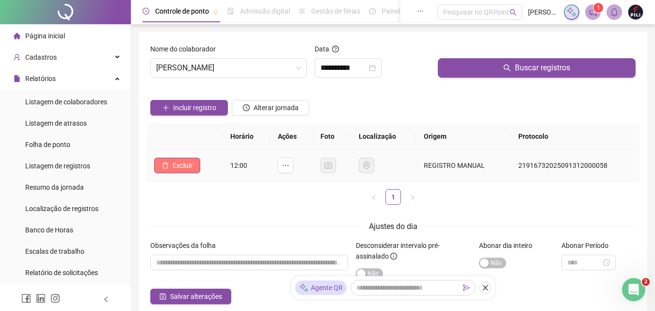
click at [177, 163] on span "Excluir" at bounding box center [183, 165] width 20 height 11
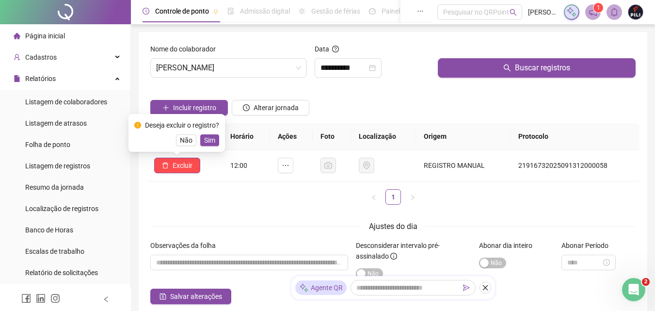
click at [248, 194] on ul "1" at bounding box center [392, 197] width 493 height 16
click at [293, 170] on button "button" at bounding box center [286, 166] width 16 height 16
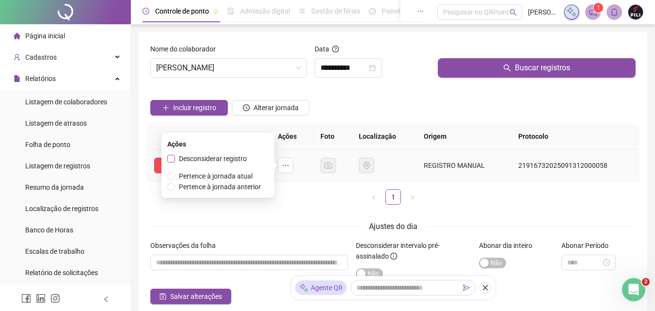
click at [218, 159] on span "Desconsiderar registro" at bounding box center [213, 159] width 68 height 8
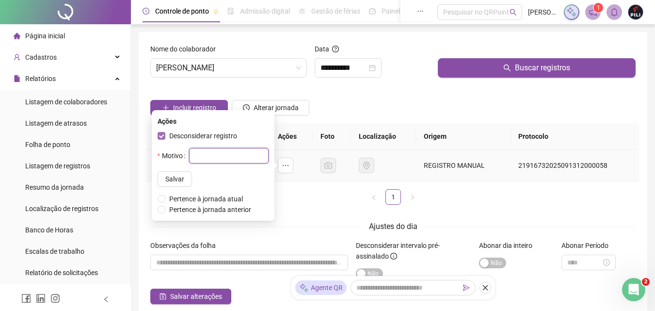
click at [218, 159] on input "text" at bounding box center [228, 156] width 79 height 16
type input "**"
click at [158, 184] on button "Salvar" at bounding box center [175, 179] width 34 height 16
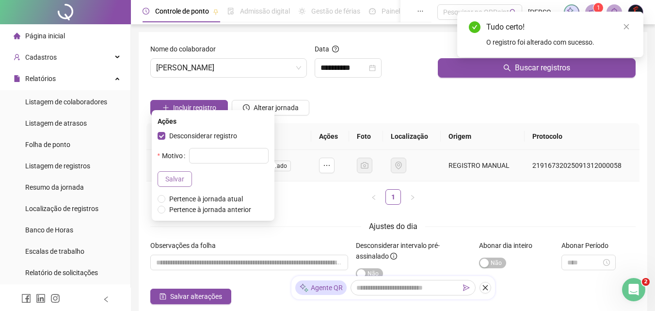
click at [165, 178] on span "Salvar" at bounding box center [174, 179] width 19 height 11
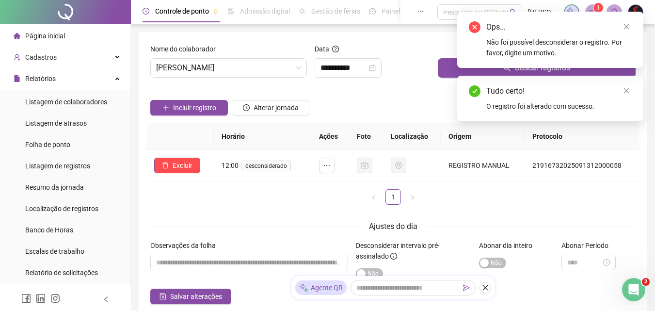
click at [345, 102] on div "Incluir registro Alterar jornada" at bounding box center [392, 104] width 489 height 38
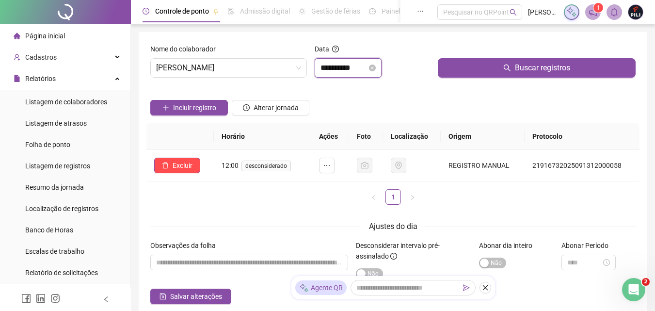
click at [334, 72] on input "**********" at bounding box center [343, 68] width 47 height 12
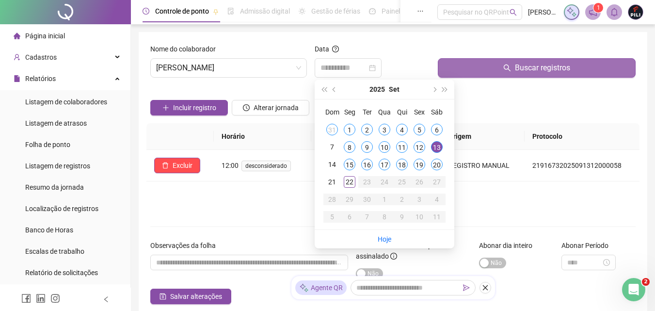
click at [404, 129] on div "4" at bounding box center [402, 130] width 12 height 12
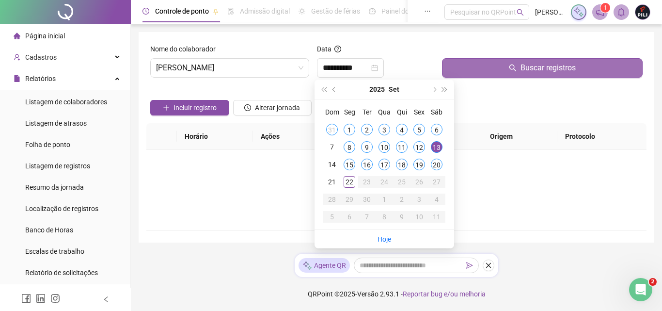
type input "**********"
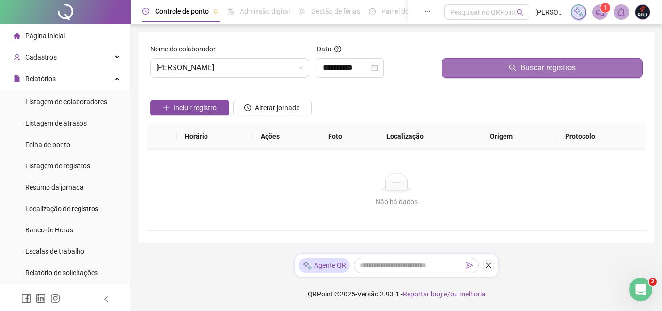
drag, startPoint x: 518, startPoint y: 69, endPoint x: 530, endPoint y: 74, distance: 13.2
click at [501, 70] on button "Buscar registros" at bounding box center [542, 67] width 201 height 19
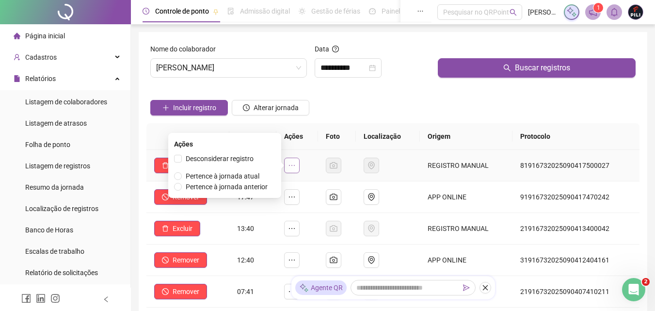
click at [294, 166] on icon "ellipsis" at bounding box center [292, 165] width 8 height 8
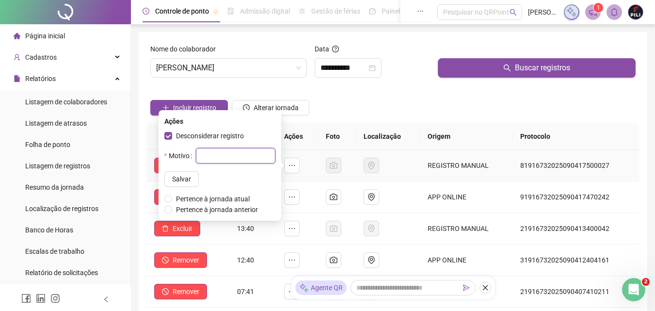
click at [207, 159] on input "text" at bounding box center [235, 156] width 79 height 16
type input "**"
click at [172, 175] on span "Salvar" at bounding box center [181, 179] width 19 height 11
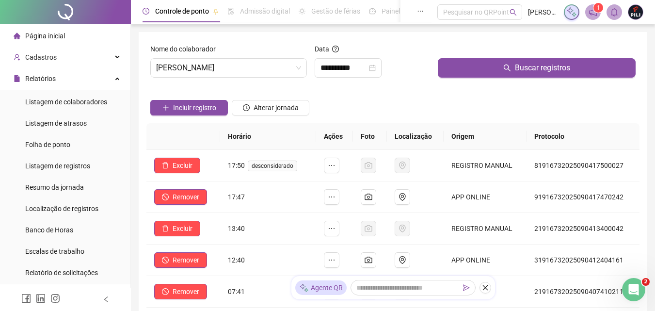
click at [352, 91] on div "Incluir registro Alterar jornada" at bounding box center [392, 104] width 489 height 38
click at [257, 67] on span "[PERSON_NAME]" at bounding box center [228, 68] width 145 height 18
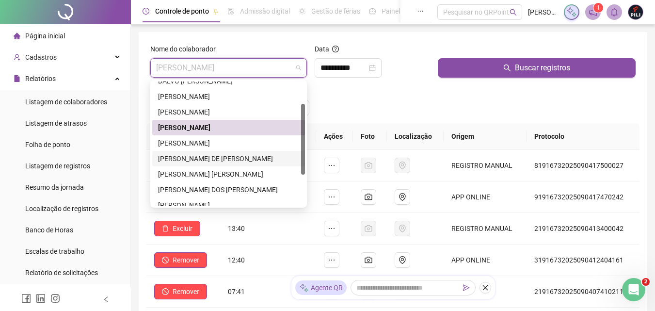
click at [223, 159] on div "[PERSON_NAME] DE [PERSON_NAME]" at bounding box center [228, 158] width 141 height 11
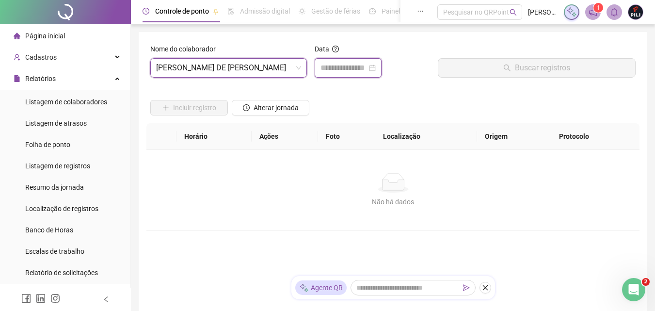
click at [327, 66] on input at bounding box center [343, 68] width 47 height 12
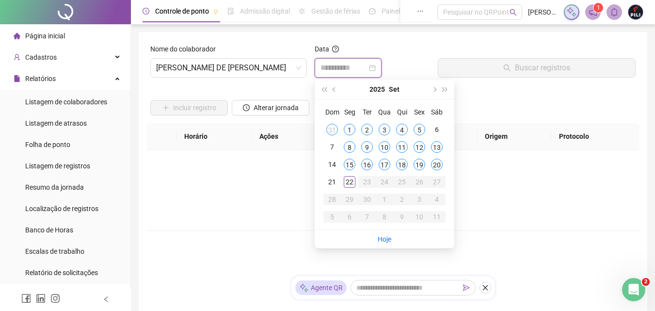
type input "**********"
click at [427, 168] on td "19" at bounding box center [419, 164] width 17 height 17
click at [419, 168] on div "Não há dados Não há dados" at bounding box center [392, 190] width 493 height 80
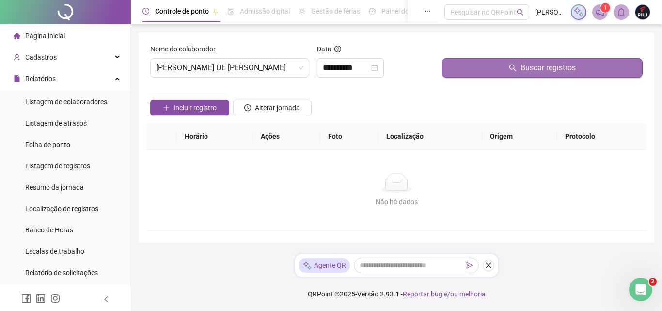
click at [501, 69] on icon "search" at bounding box center [512, 67] width 7 height 7
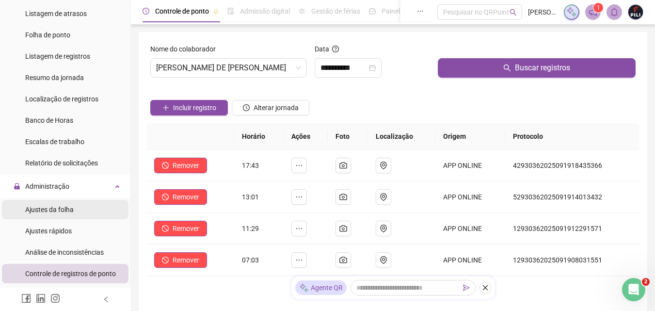
scroll to position [145, 0]
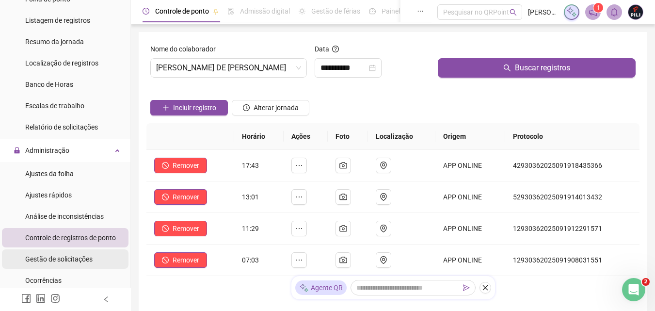
click at [51, 257] on span "Gestão de solicitações" at bounding box center [58, 259] width 67 height 8
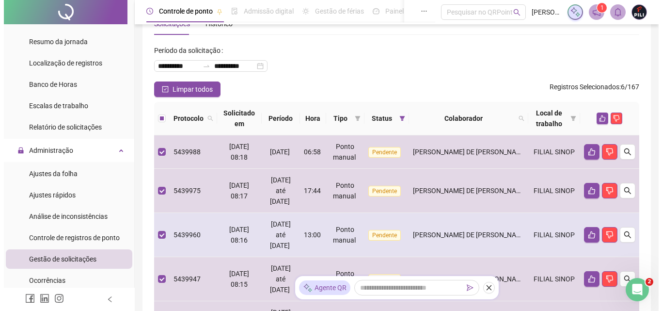
scroll to position [30, 0]
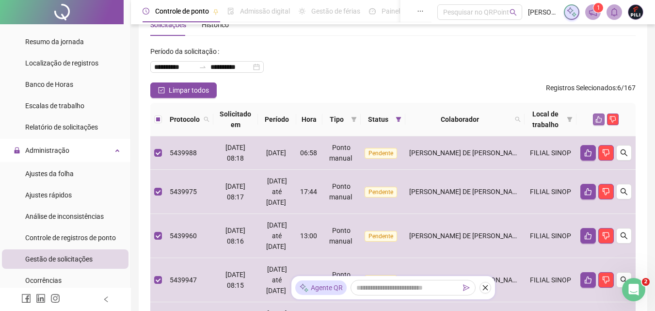
click at [501, 119] on icon "like" at bounding box center [598, 119] width 7 height 7
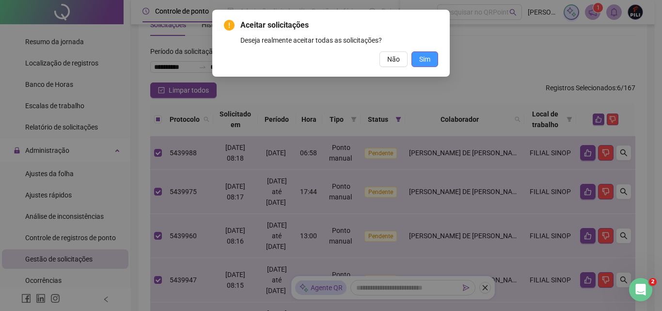
click at [422, 59] on span "Sim" at bounding box center [424, 59] width 11 height 11
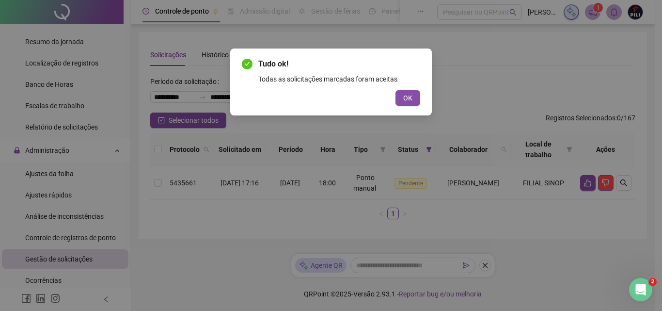
scroll to position [0, 0]
drag, startPoint x: 413, startPoint y: 97, endPoint x: 409, endPoint y: 94, distance: 5.2
click at [412, 97] on button "OK" at bounding box center [408, 98] width 25 height 16
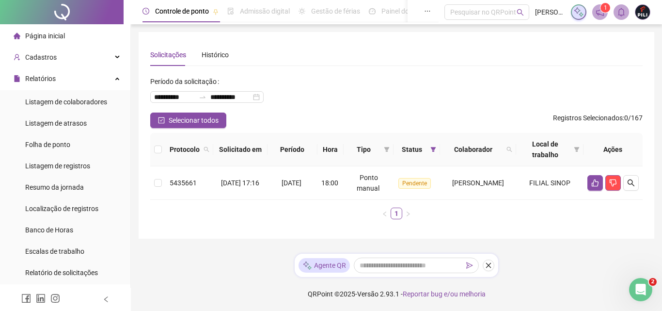
click at [29, 35] on span "Página inicial" at bounding box center [45, 36] width 40 height 8
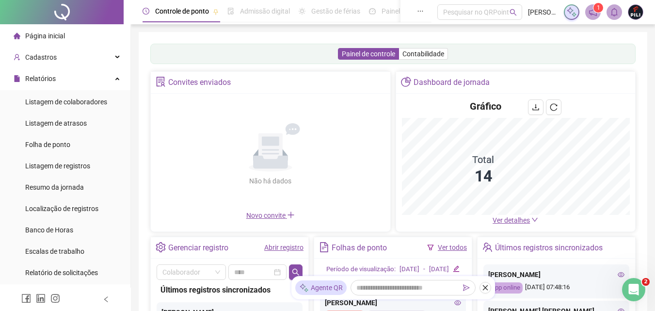
click at [268, 248] on link "Abrir registro" at bounding box center [283, 247] width 39 height 8
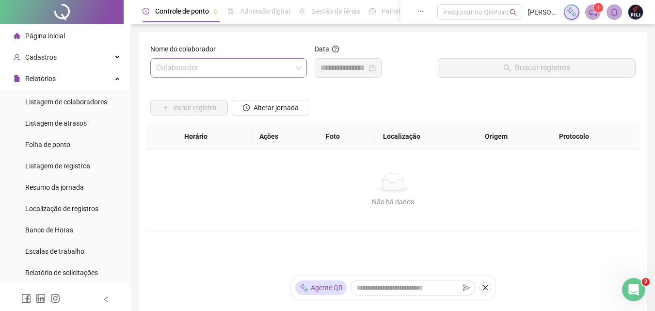
click at [188, 71] on input "search" at bounding box center [224, 68] width 136 height 18
click at [188, 65] on input "search" at bounding box center [224, 68] width 136 height 18
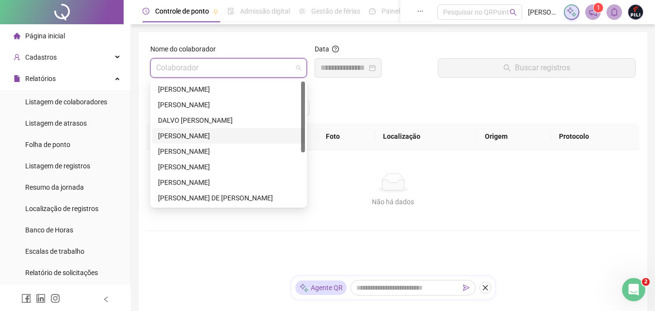
scroll to position [48, 0]
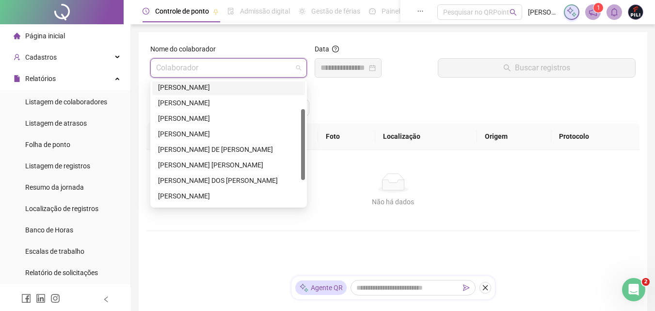
drag, startPoint x: 304, startPoint y: 115, endPoint x: 303, endPoint y: 143, distance: 27.6
click at [303, 143] on div at bounding box center [303, 144] width 4 height 71
drag, startPoint x: 301, startPoint y: 125, endPoint x: 306, endPoint y: 157, distance: 32.5
click at [306, 157] on div "266558 191673 297547 [PERSON_NAME] DALMO [PERSON_NAME] [PERSON_NAME] [PERSON_NA…" at bounding box center [228, 143] width 157 height 128
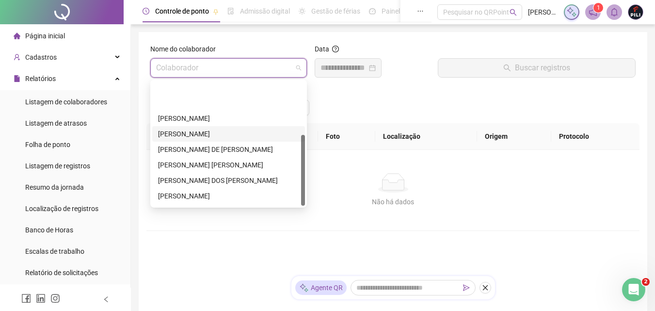
scroll to position [93, 0]
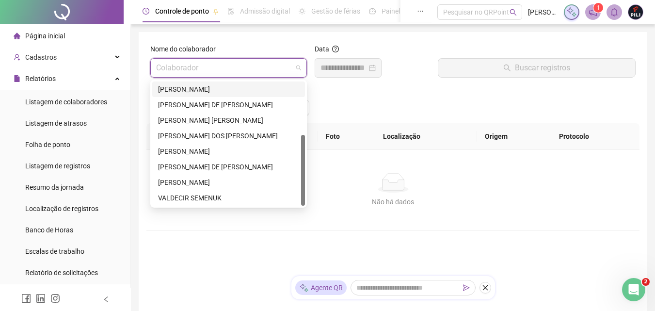
drag, startPoint x: 301, startPoint y: 141, endPoint x: 305, endPoint y: 182, distance: 41.4
click at [305, 182] on div "191673 297547 293036 [PERSON_NAME] [PERSON_NAME] [PERSON_NAME] DE [PERSON_NAME]…" at bounding box center [228, 143] width 157 height 128
click at [189, 167] on div "[PERSON_NAME] DE [PERSON_NAME]" at bounding box center [228, 166] width 141 height 11
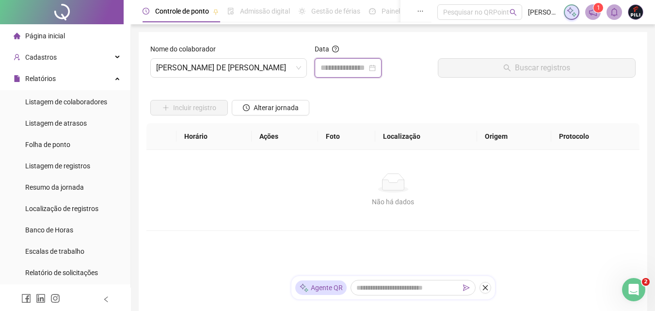
click at [336, 73] on input at bounding box center [343, 68] width 47 height 12
click at [349, 65] on input at bounding box center [343, 68] width 47 height 12
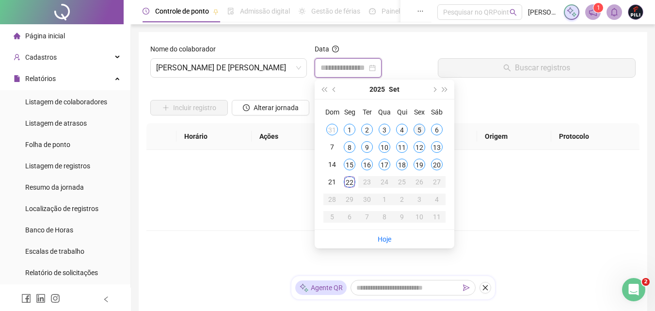
type input "**********"
click at [417, 126] on div "5" at bounding box center [419, 130] width 12 height 12
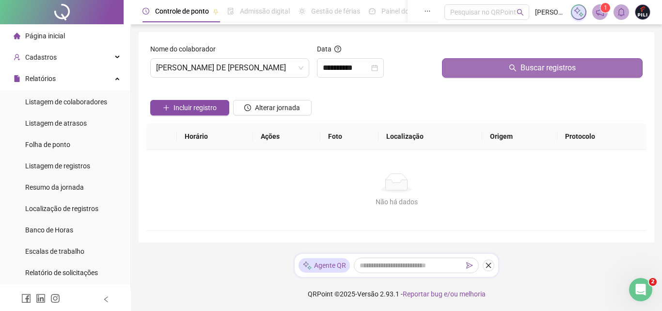
click at [501, 64] on icon "search" at bounding box center [513, 68] width 8 height 8
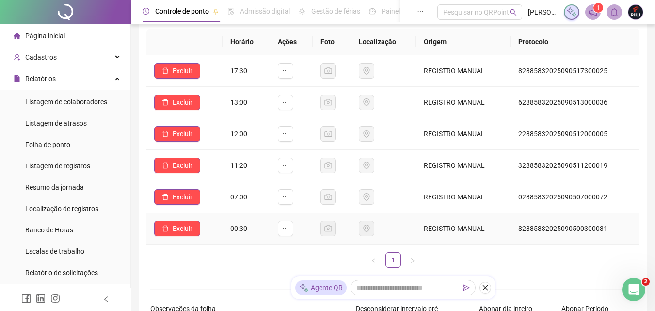
scroll to position [97, 0]
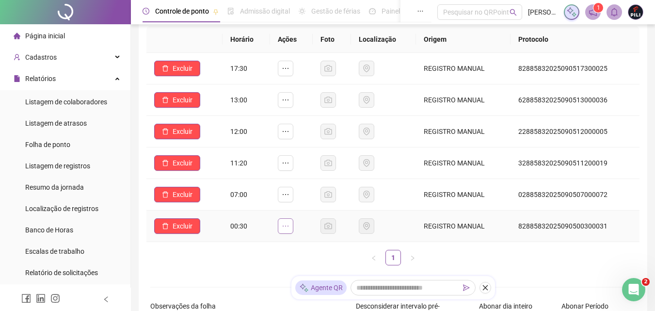
click at [289, 228] on icon "ellipsis" at bounding box center [286, 226] width 8 height 8
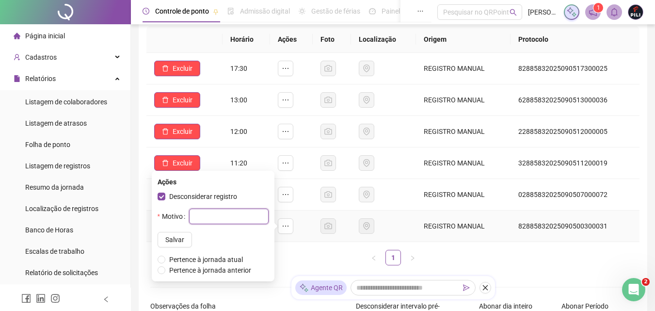
click at [242, 211] on input "text" at bounding box center [228, 216] width 79 height 16
type input "*"
click at [169, 239] on span "Salvar" at bounding box center [174, 239] width 19 height 11
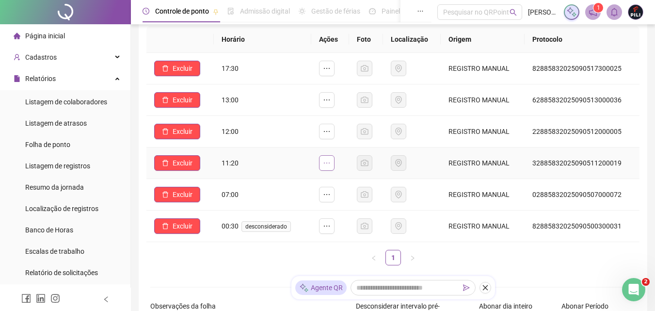
click at [328, 161] on icon "ellipsis" at bounding box center [327, 163] width 8 height 8
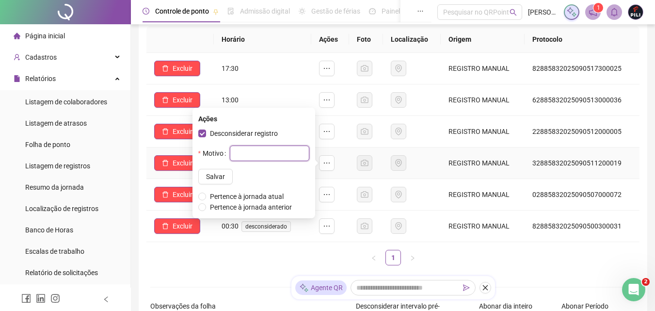
click at [238, 157] on input "text" at bounding box center [269, 153] width 79 height 16
type input "****"
click at [206, 174] on span "Salvar" at bounding box center [215, 176] width 19 height 11
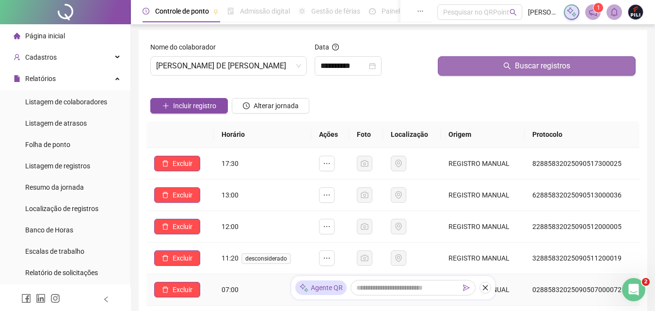
scroll to position [0, 0]
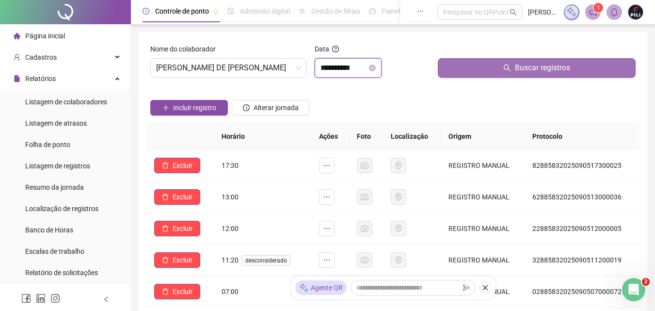
click at [367, 63] on input "**********" at bounding box center [343, 68] width 47 height 12
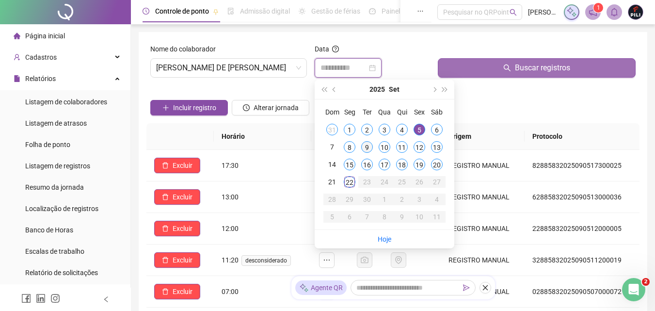
type input "**********"
click at [366, 147] on div "9" at bounding box center [367, 147] width 12 height 12
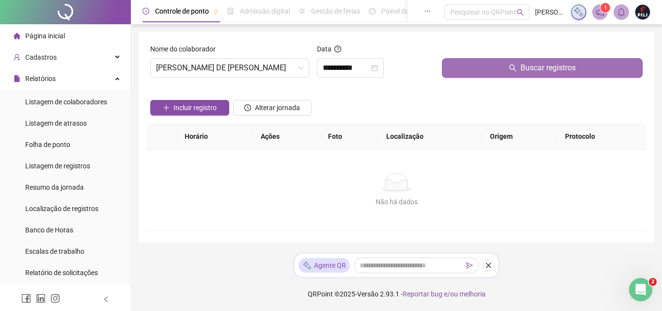
click at [495, 68] on button "Buscar registros" at bounding box center [542, 67] width 201 height 19
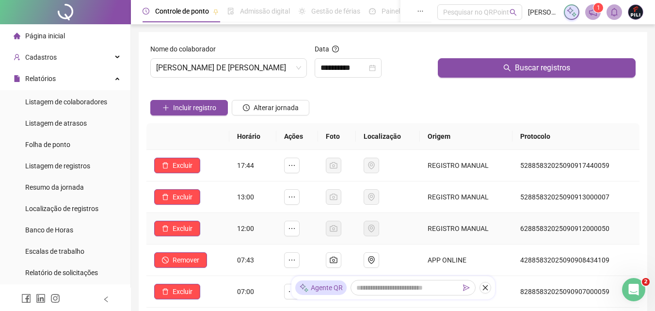
scroll to position [97, 0]
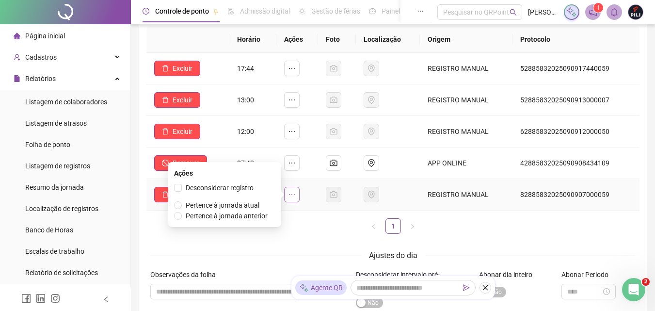
click at [295, 193] on icon "ellipsis" at bounding box center [292, 195] width 8 height 8
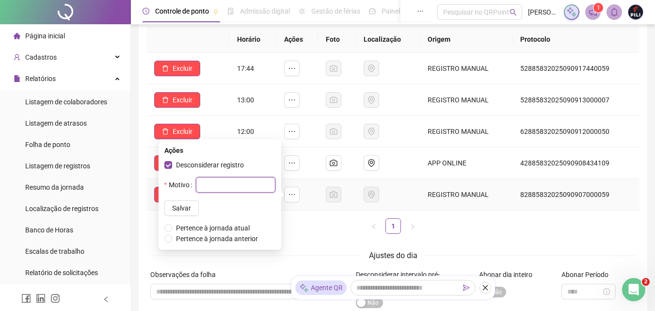
click at [196, 188] on input "text" at bounding box center [235, 185] width 79 height 16
type input "**"
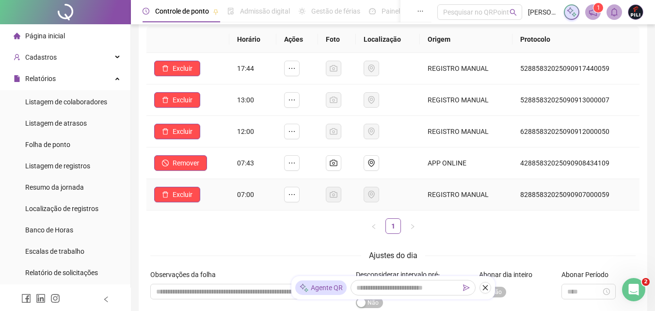
click at [168, 205] on td "Excluir" at bounding box center [187, 195] width 83 height 32
click at [295, 193] on icon "ellipsis" at bounding box center [292, 195] width 8 height 8
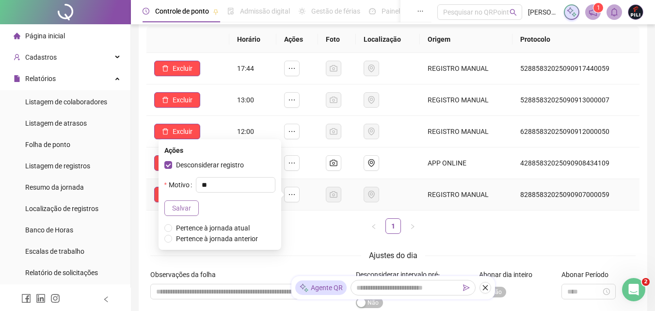
click at [175, 204] on span "Salvar" at bounding box center [181, 208] width 19 height 11
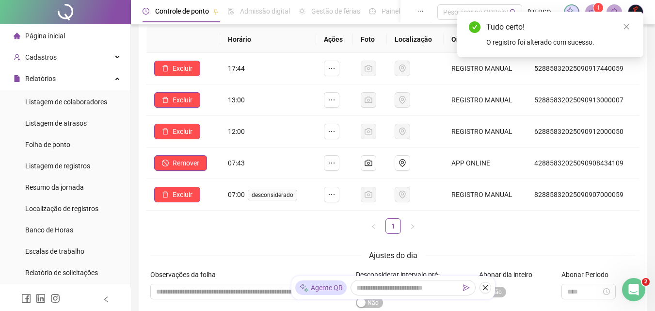
click at [321, 238] on div "Horário Ações Foto Localização Origem Protocolo Excluir 17:44 REGISTRO MANUAL 5…" at bounding box center [392, 133] width 493 height 215
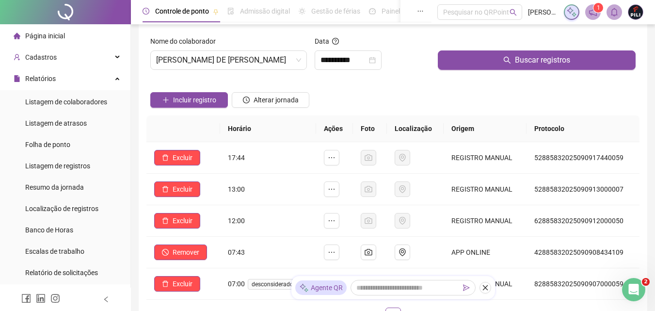
scroll to position [0, 0]
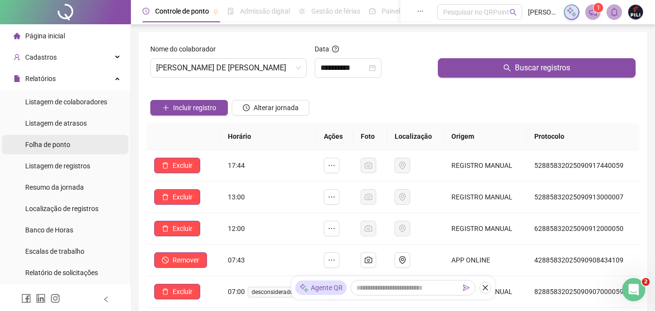
click at [55, 144] on span "Folha de ponto" at bounding box center [47, 145] width 45 height 8
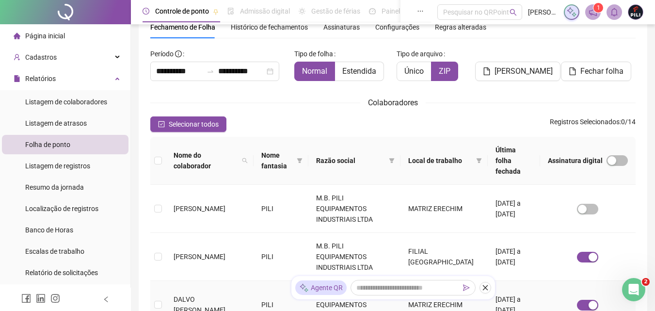
scroll to position [92, 0]
